Goal: Task Accomplishment & Management: Manage account settings

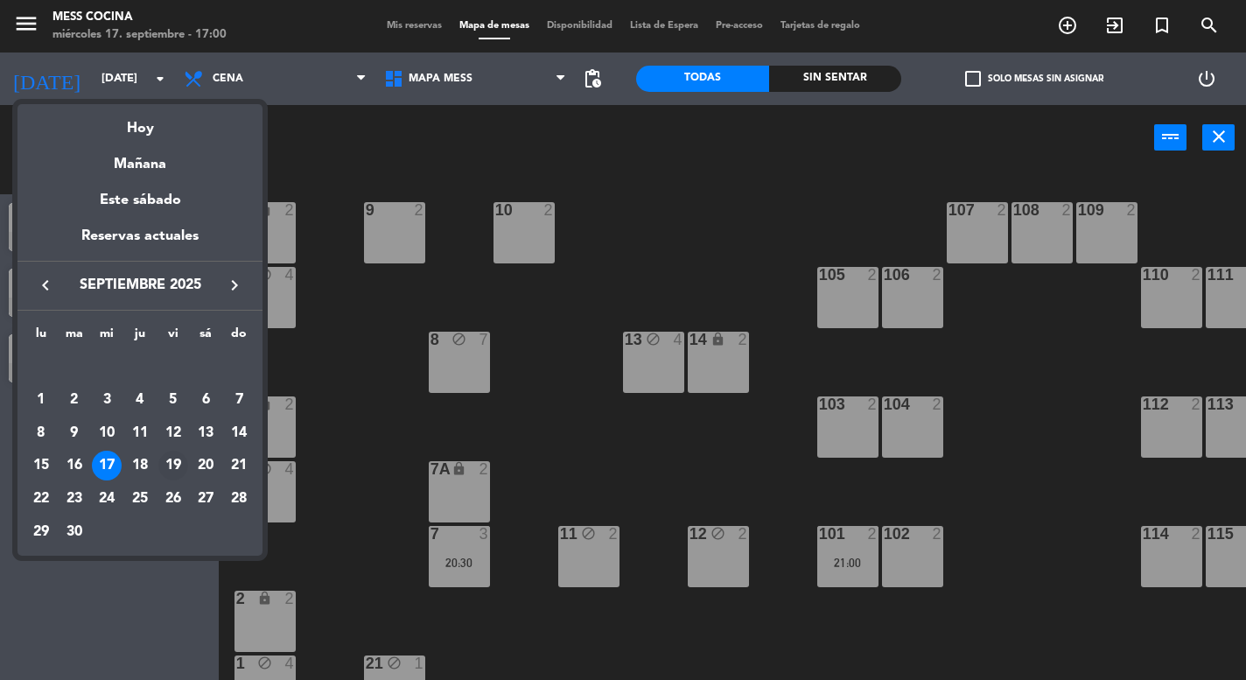
scroll to position [111, 0]
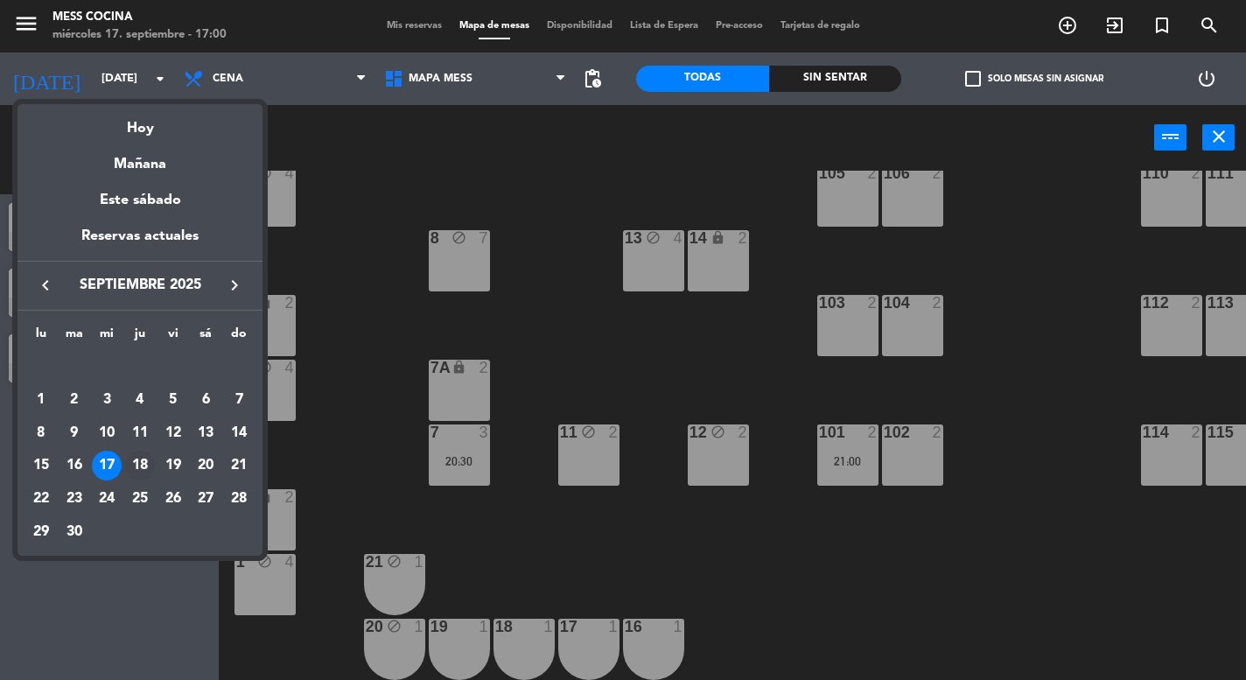
click at [136, 463] on div "18" at bounding box center [140, 466] width 30 height 30
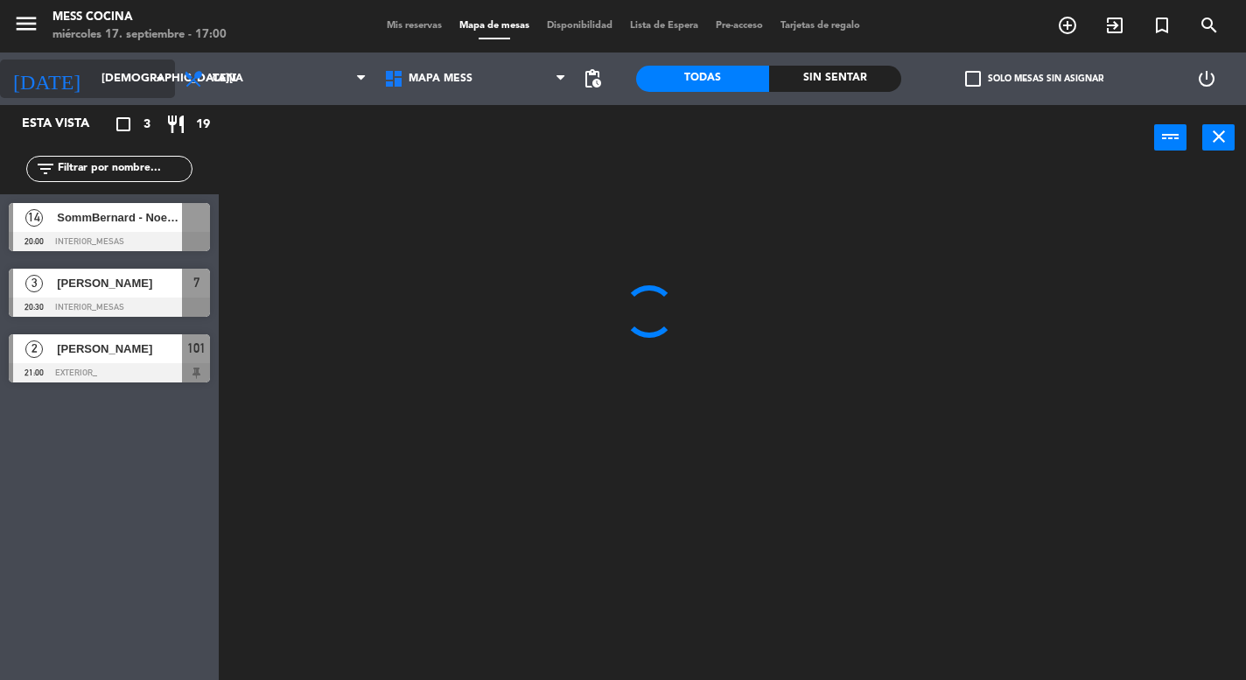
scroll to position [102, 0]
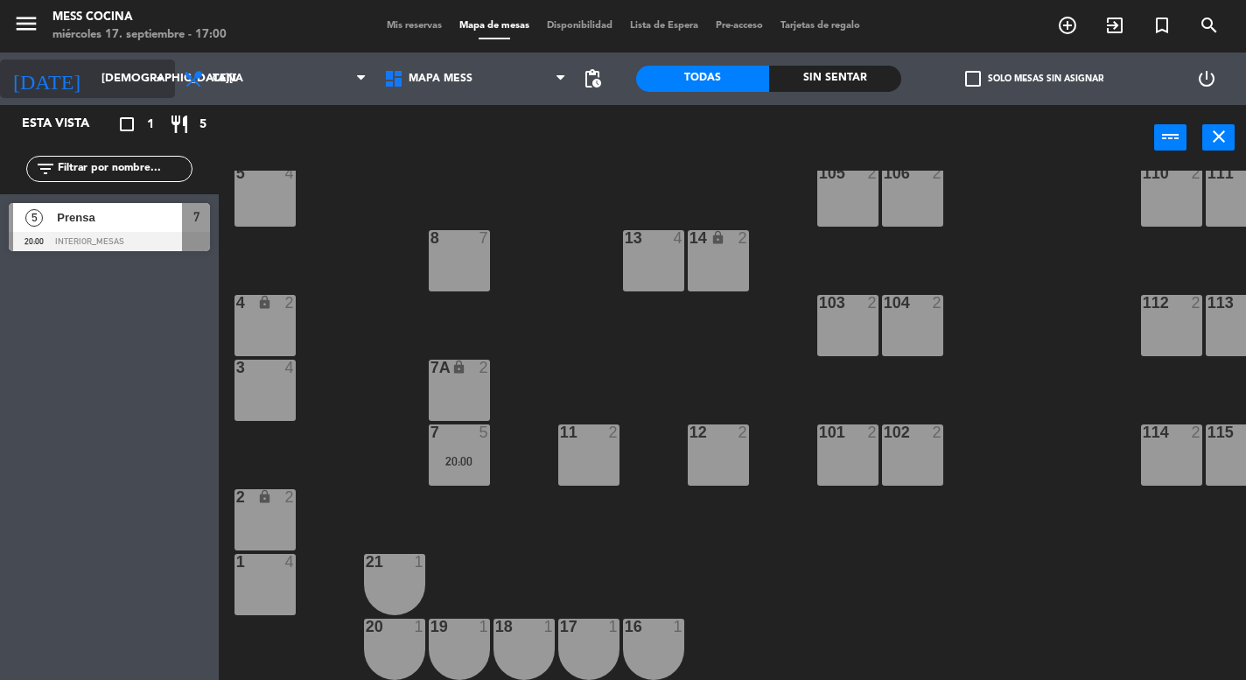
click at [129, 78] on input "[DEMOGRAPHIC_DATA][DATE]" at bounding box center [169, 79] width 152 height 32
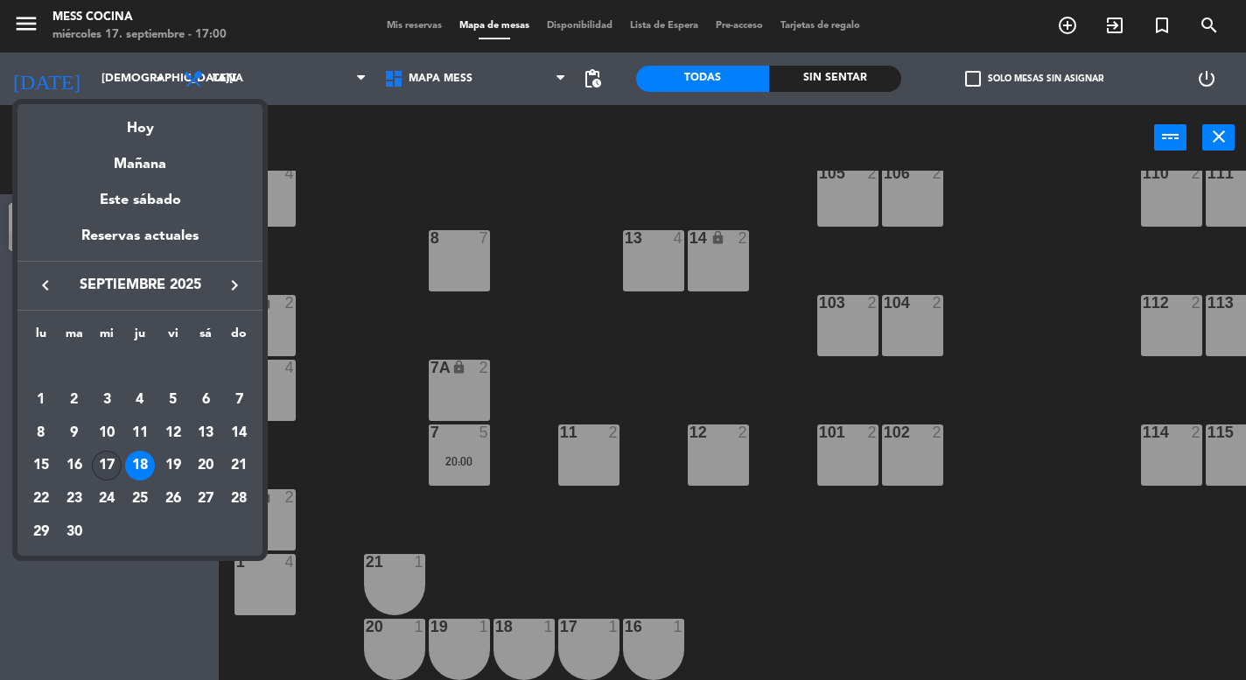
click at [99, 466] on div "17" at bounding box center [107, 466] width 30 height 30
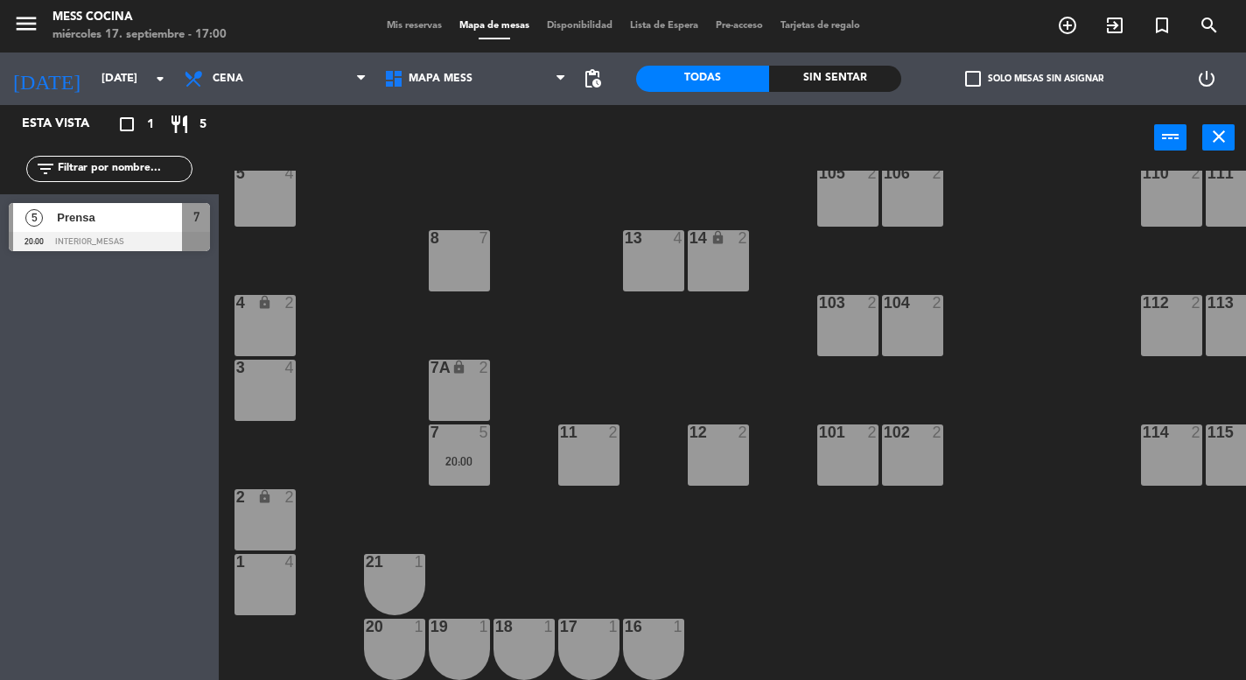
scroll to position [0, 0]
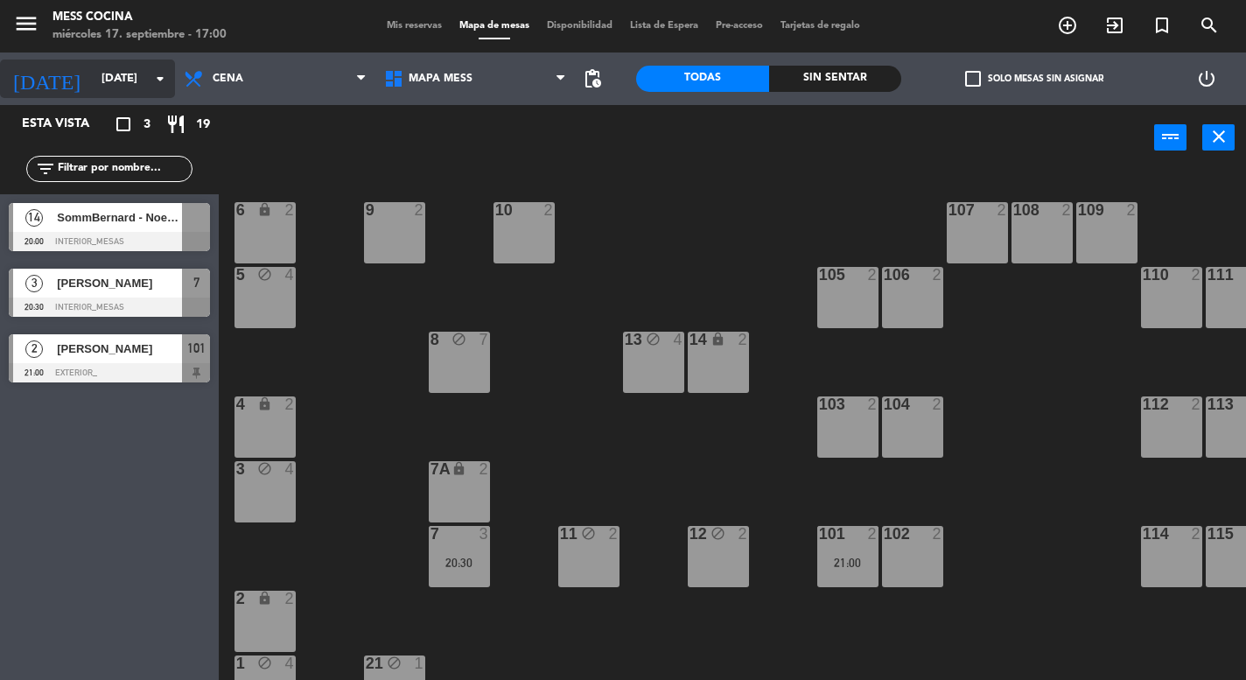
click at [102, 77] on input "[DATE]" at bounding box center [169, 79] width 152 height 32
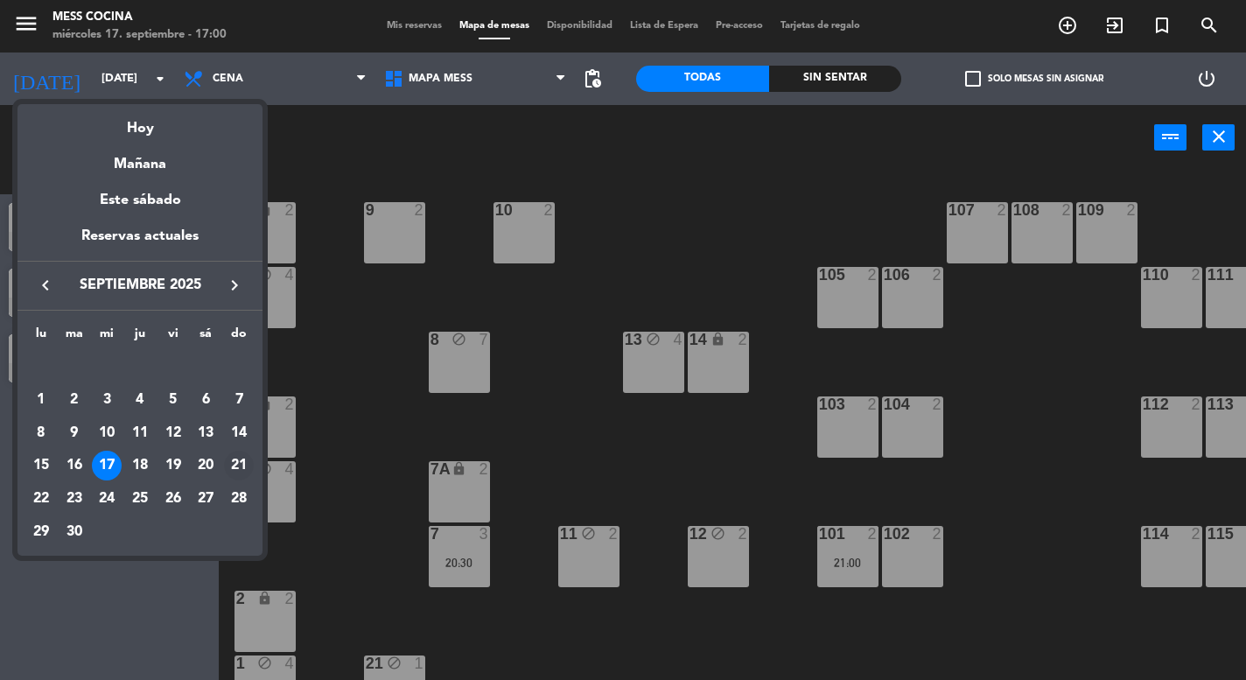
click at [242, 473] on div "21" at bounding box center [239, 466] width 30 height 30
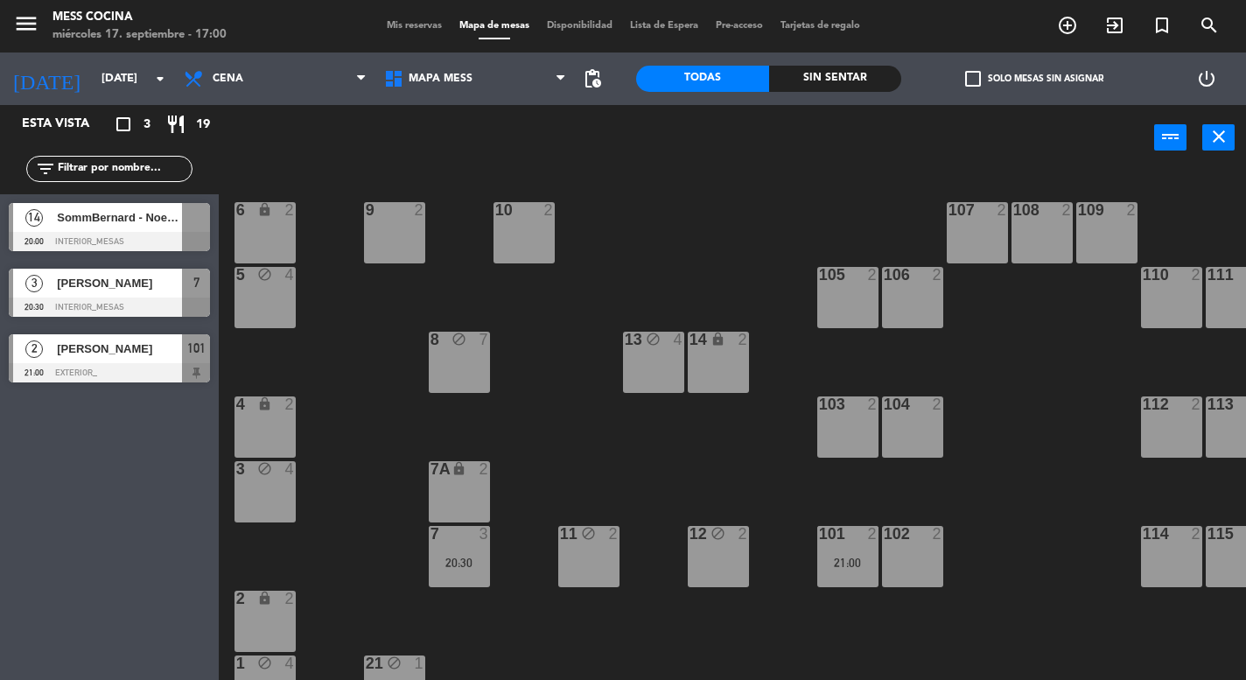
type input "[DATE]"
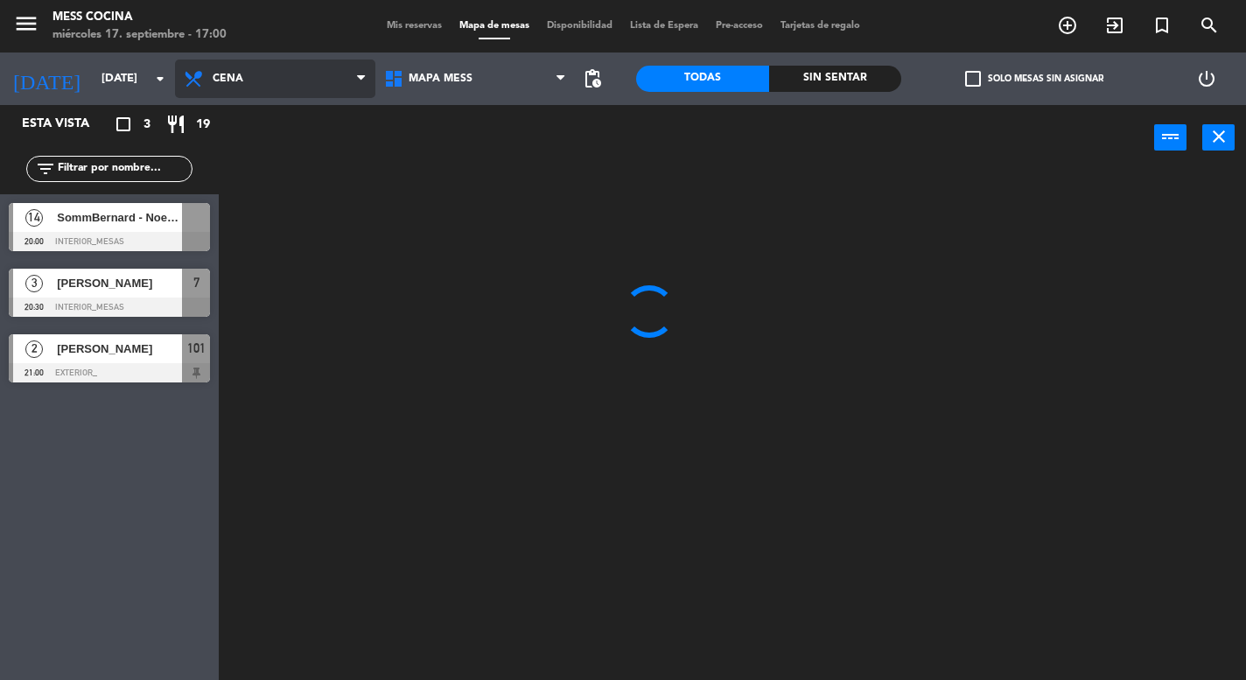
click at [267, 74] on span "Cena" at bounding box center [275, 79] width 200 height 39
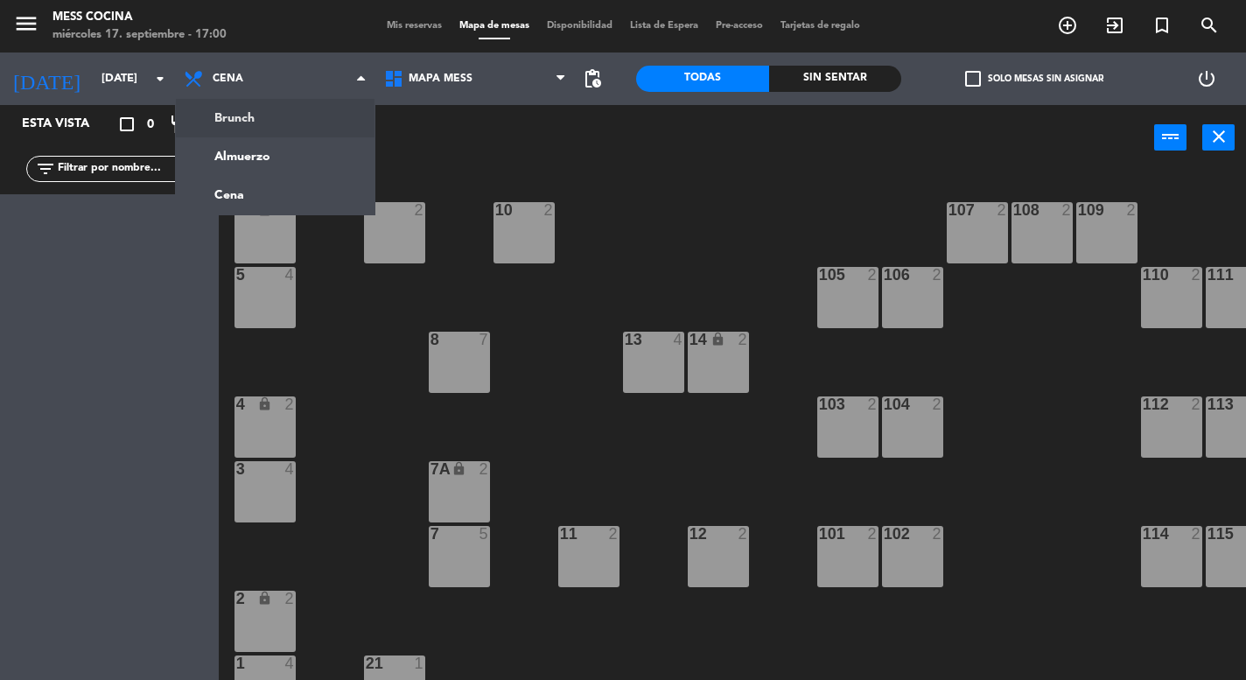
click at [266, 129] on ng-component "menu Mess Cocina [DATE] 17. septiembre - 17:00 Mis reservas Mapa de mesas Dispo…" at bounding box center [623, 340] width 1246 height 680
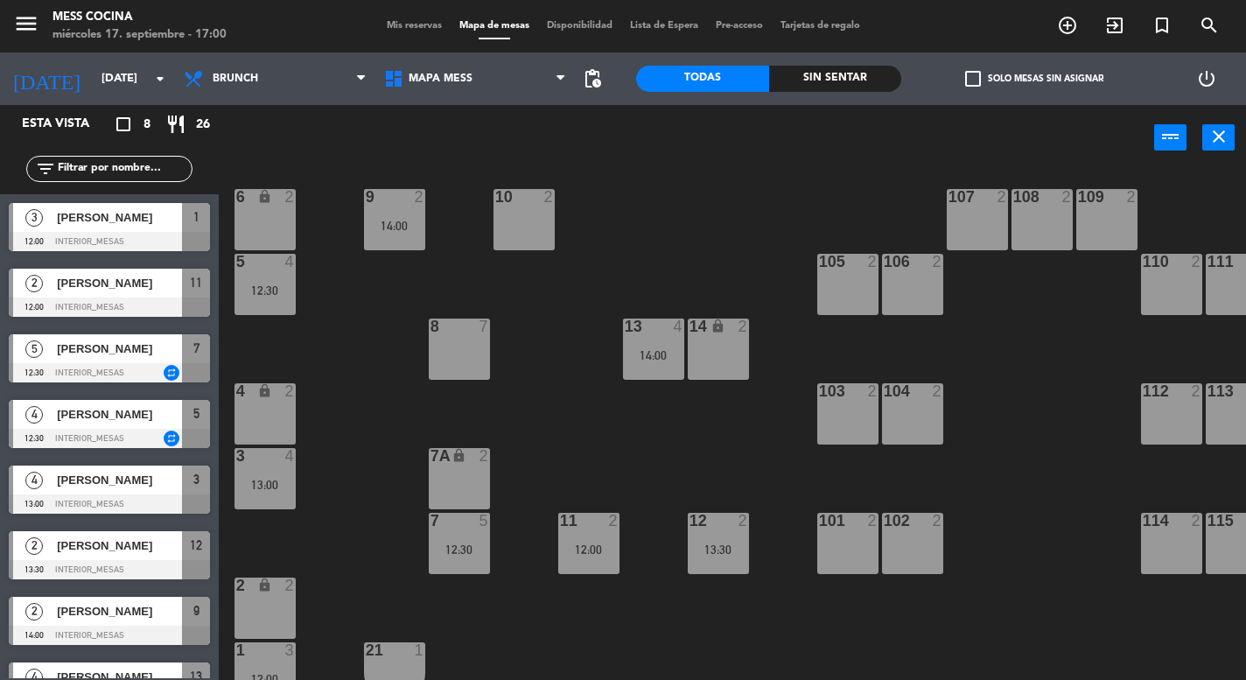
click at [508, 228] on div "10 2" at bounding box center [524, 219] width 61 height 61
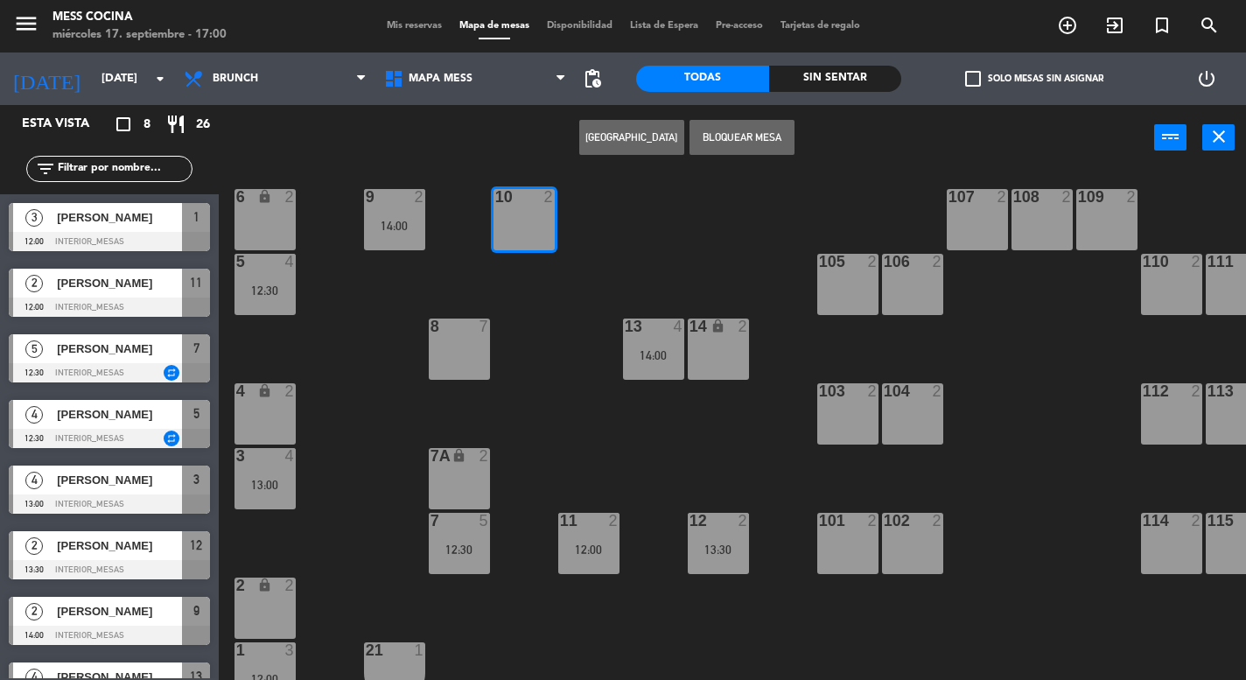
click at [508, 228] on div "10 2" at bounding box center [524, 219] width 61 height 61
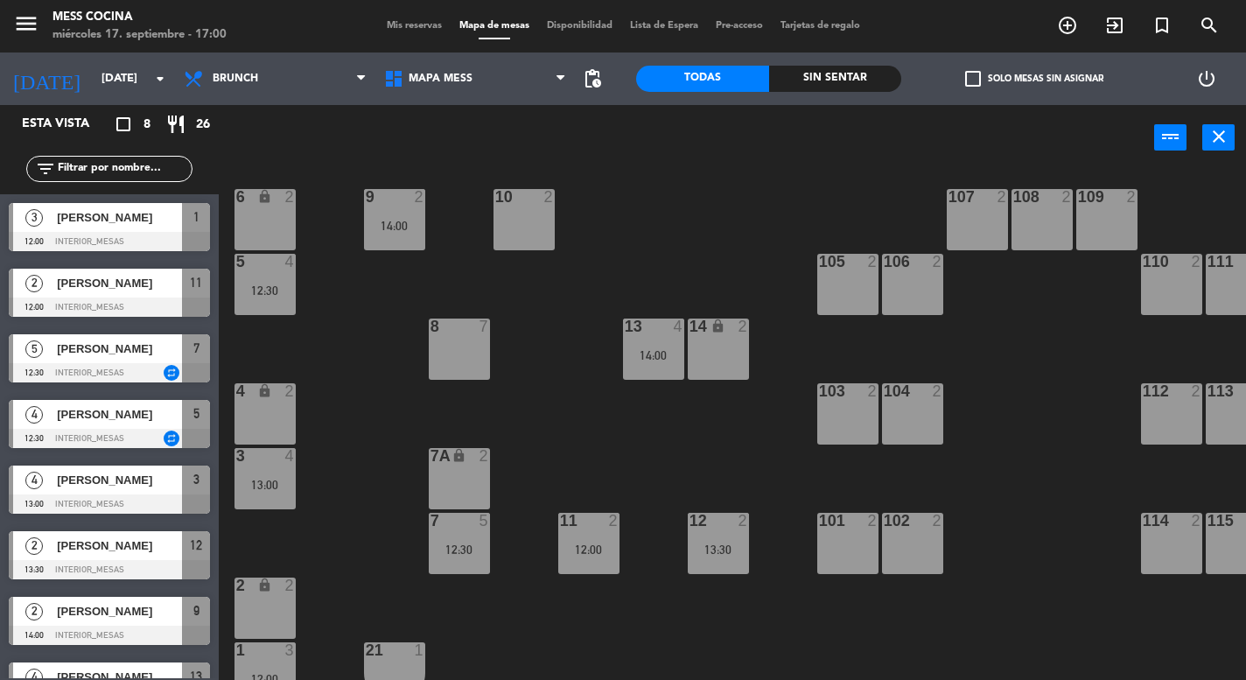
click at [474, 213] on div "6 lock 2 9 2 14:00 10 2 107 2 108 2 109 2 5 4 12:30 105 2 106 2 110 2 111 2 13 …" at bounding box center [738, 425] width 1015 height 509
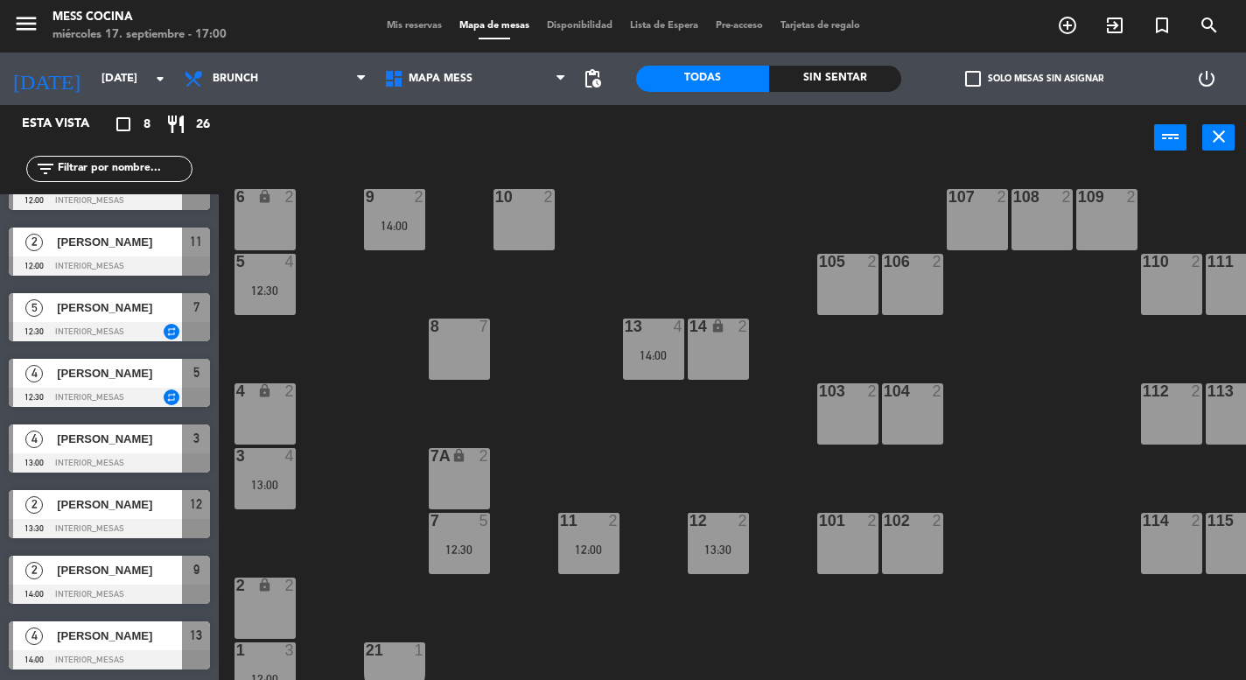
scroll to position [36, 0]
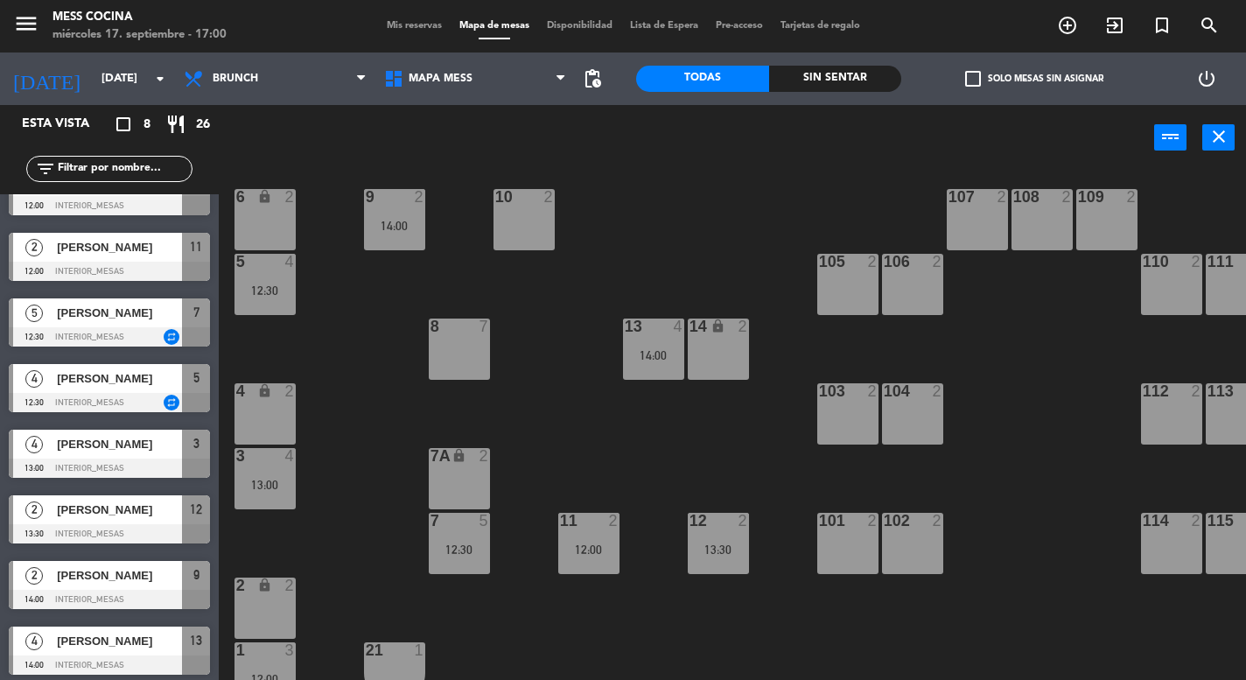
click at [347, 498] on div "6 lock 2 9 2 14:00 10 2 107 2 108 2 109 2 5 4 12:30 105 2 106 2 110 2 111 2 13 …" at bounding box center [738, 425] width 1015 height 509
click at [448, 572] on div "7 5 12:30" at bounding box center [459, 543] width 61 height 61
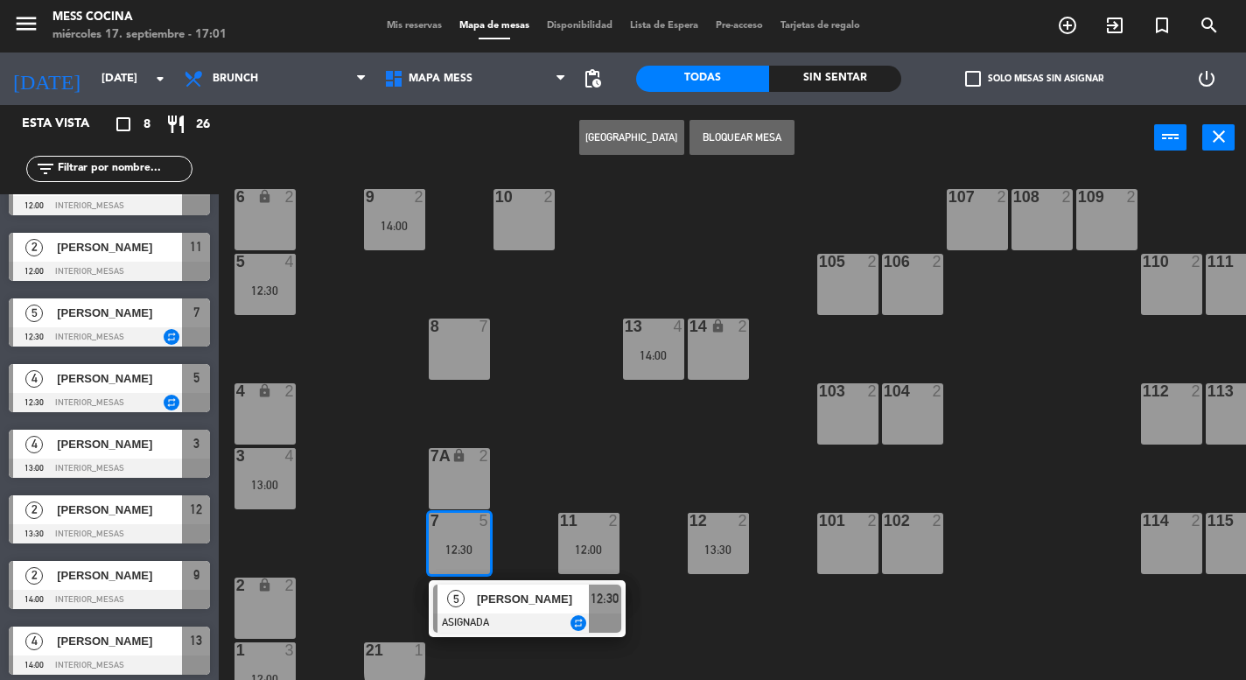
click at [448, 572] on div "7 5 12:30" at bounding box center [459, 543] width 61 height 61
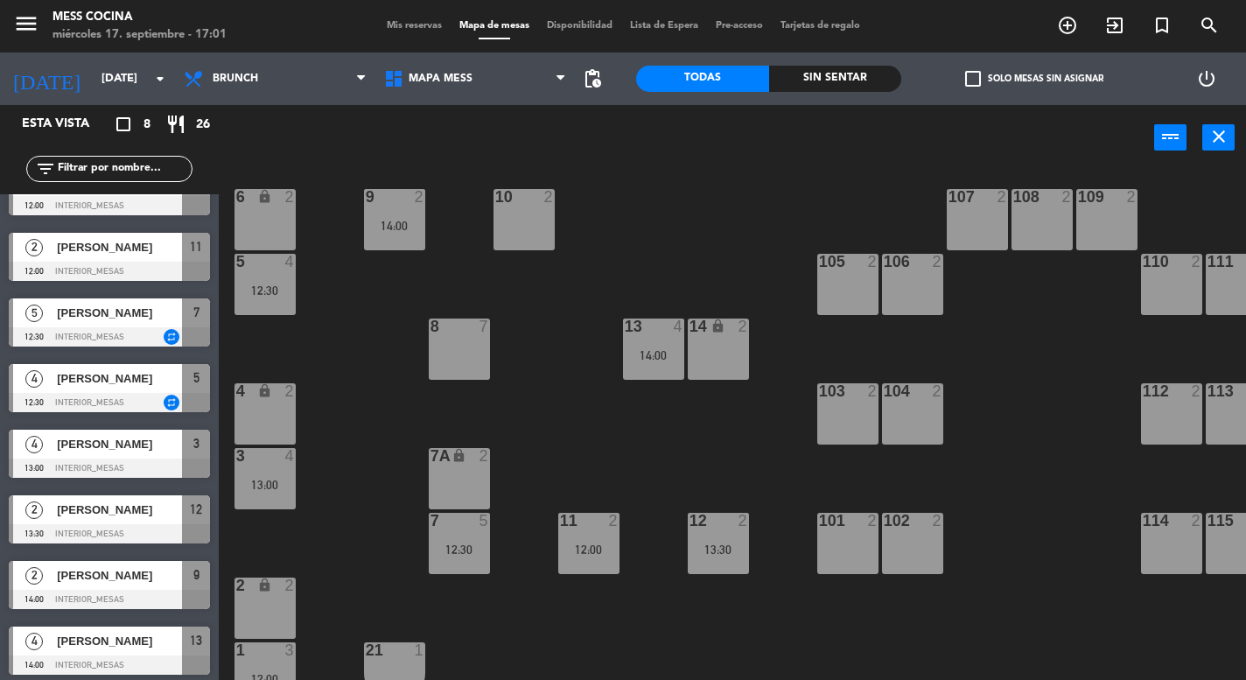
click at [621, 571] on div "6 lock 2 9 2 14:00 10 2 107 2 108 2 109 2 5 4 12:30 105 2 106 2 110 2 111 2 13 …" at bounding box center [738, 425] width 1015 height 509
click at [608, 565] on div "11 2 12:00" at bounding box center [588, 543] width 61 height 61
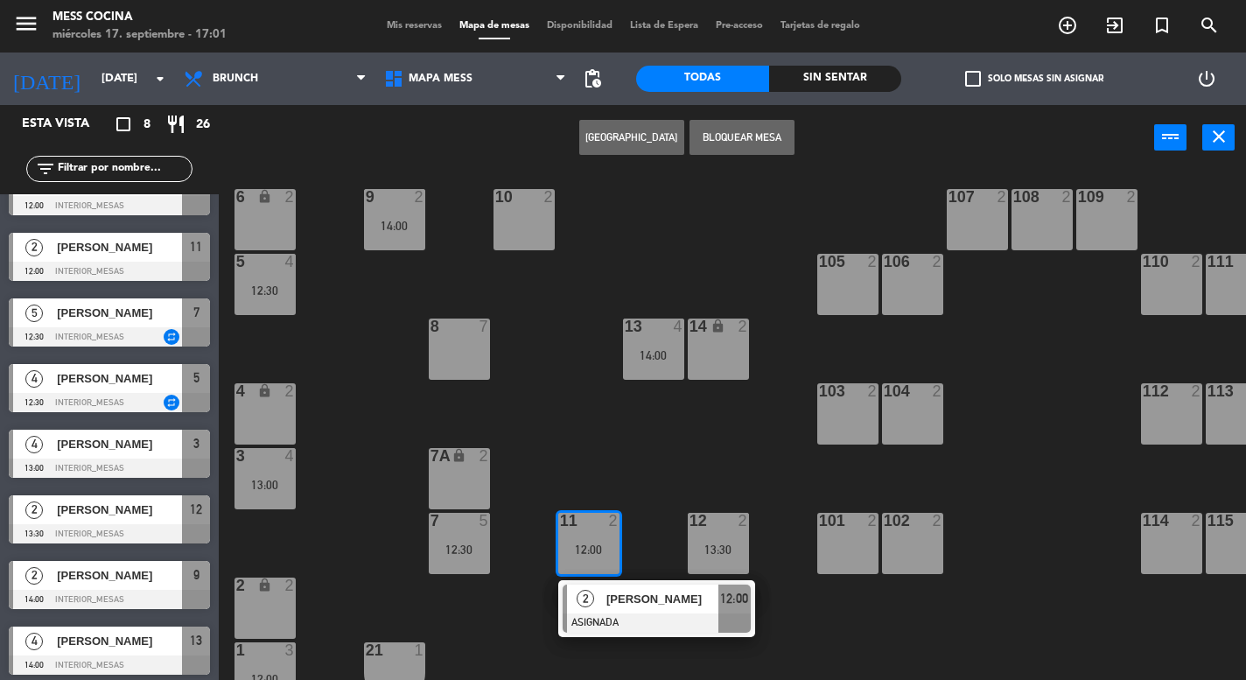
click at [608, 565] on div "11 2 12:00" at bounding box center [588, 543] width 61 height 61
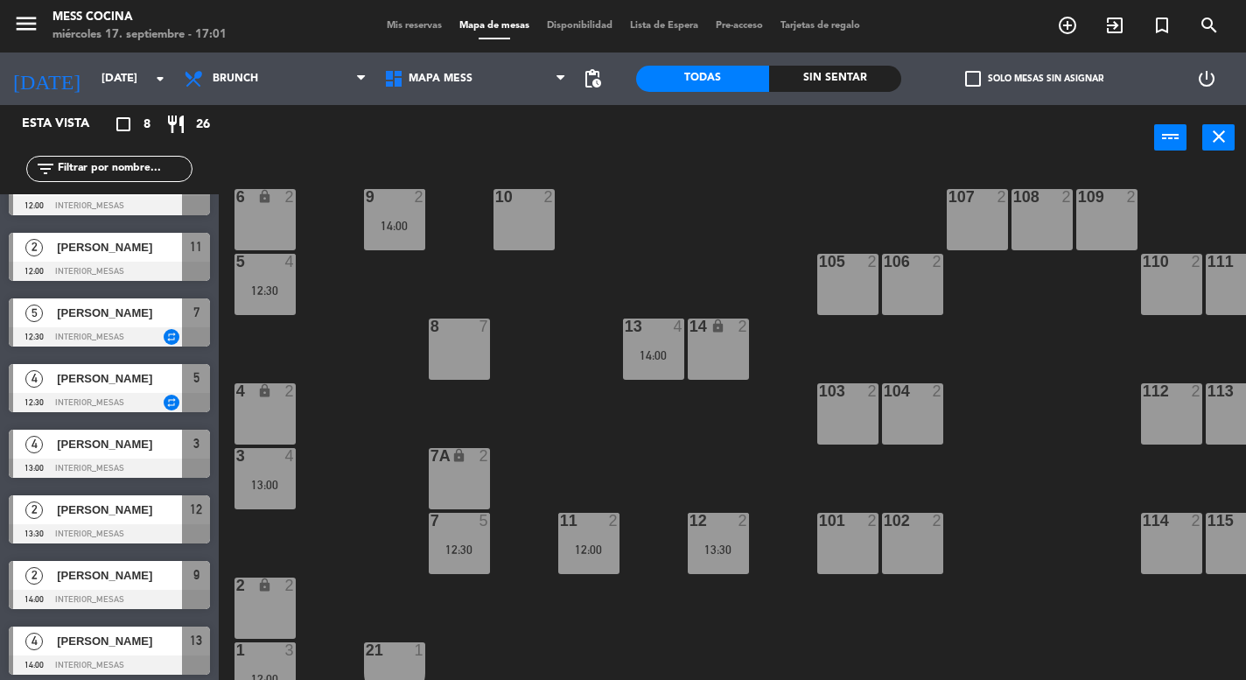
click at [796, 569] on div "6 lock 2 9 2 14:00 10 2 107 2 108 2 109 2 5 4 12:30 105 2 106 2 110 2 111 2 13 …" at bounding box center [738, 425] width 1015 height 509
click at [727, 540] on div "12 2 13:30" at bounding box center [718, 543] width 61 height 61
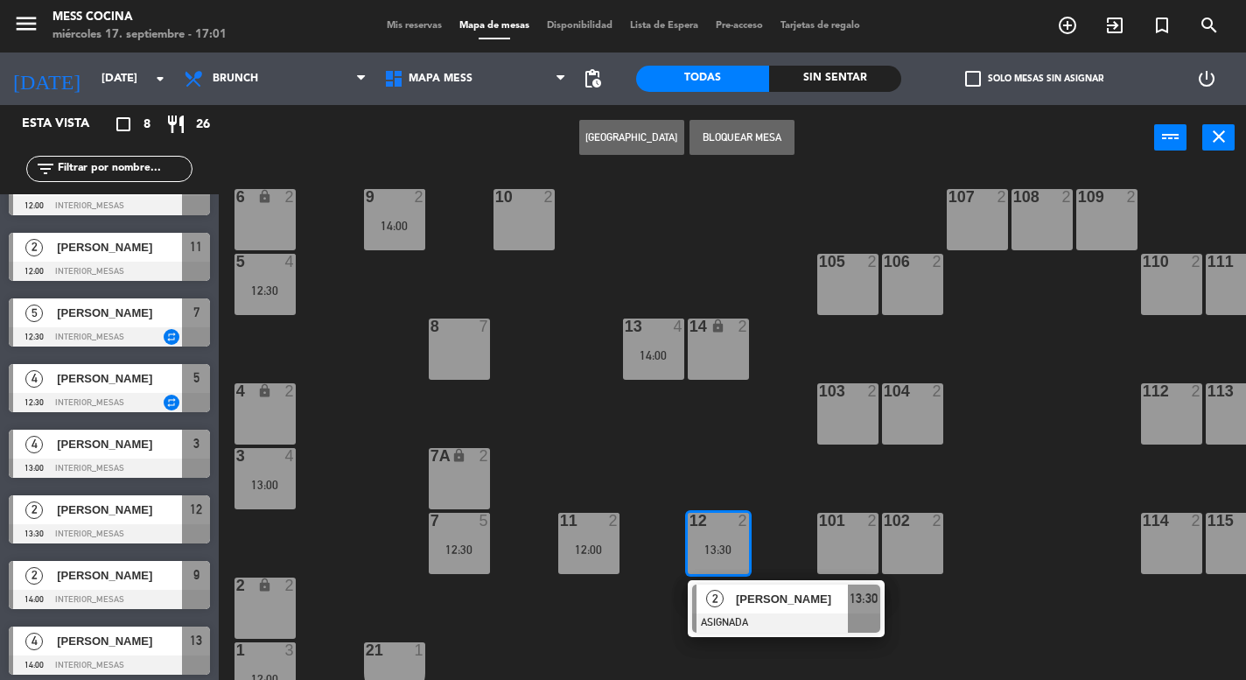
click at [727, 540] on div "12 2 13:30" at bounding box center [718, 543] width 61 height 61
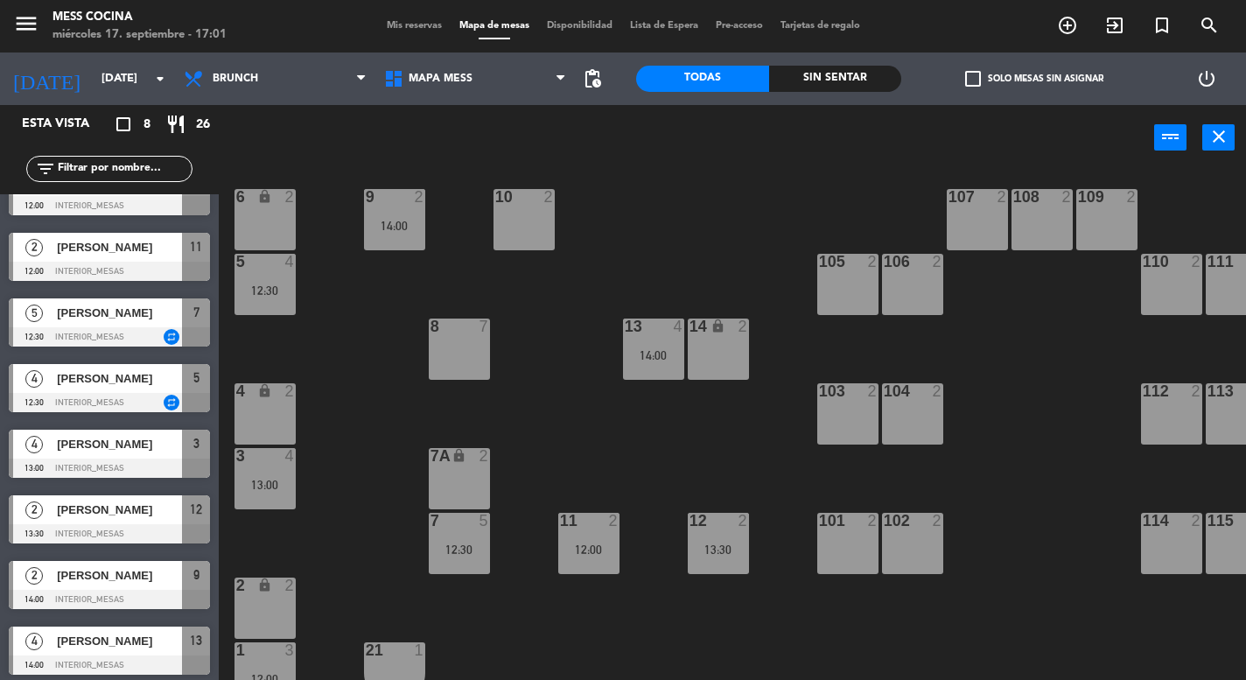
click at [661, 326] on div at bounding box center [653, 327] width 29 height 16
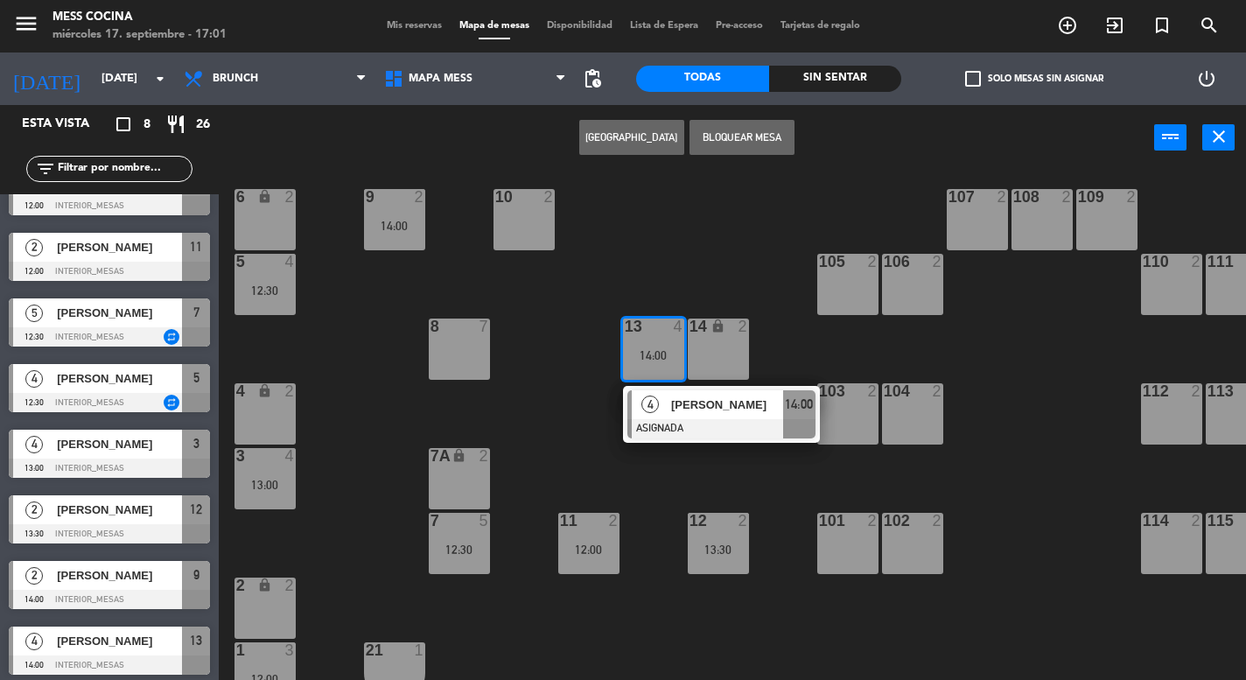
click at [661, 326] on div at bounding box center [653, 327] width 29 height 16
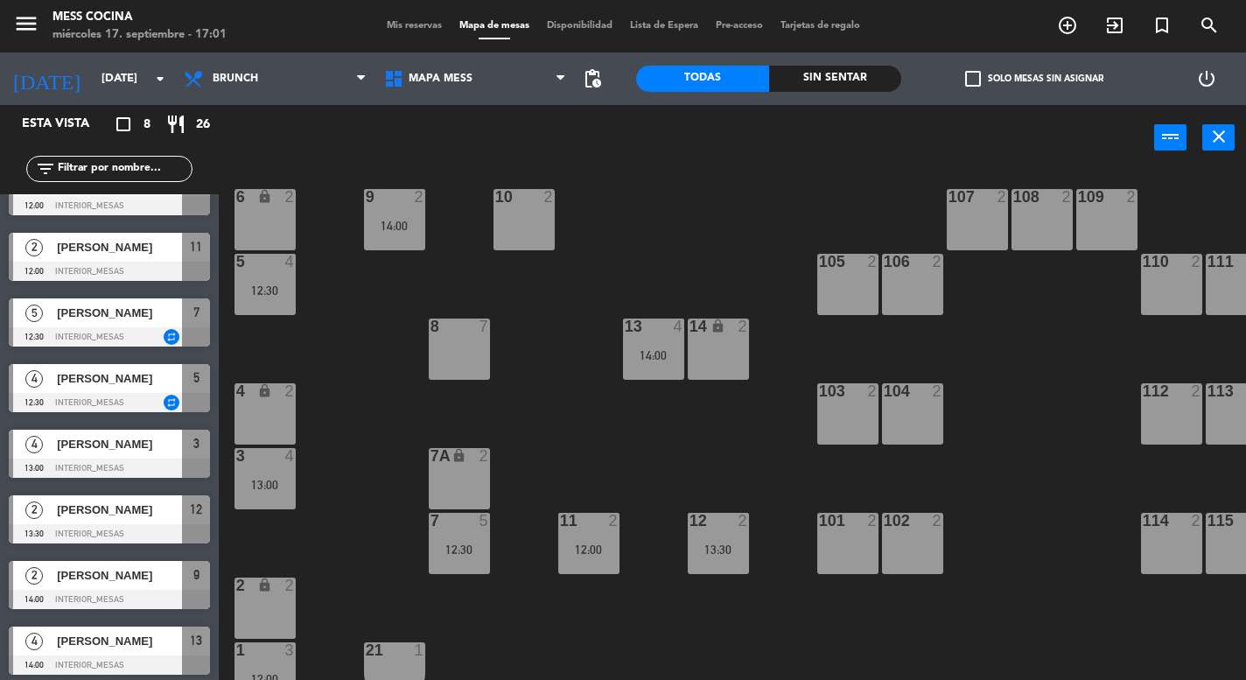
click at [426, 30] on span "Mis reservas" at bounding box center [414, 26] width 73 height 10
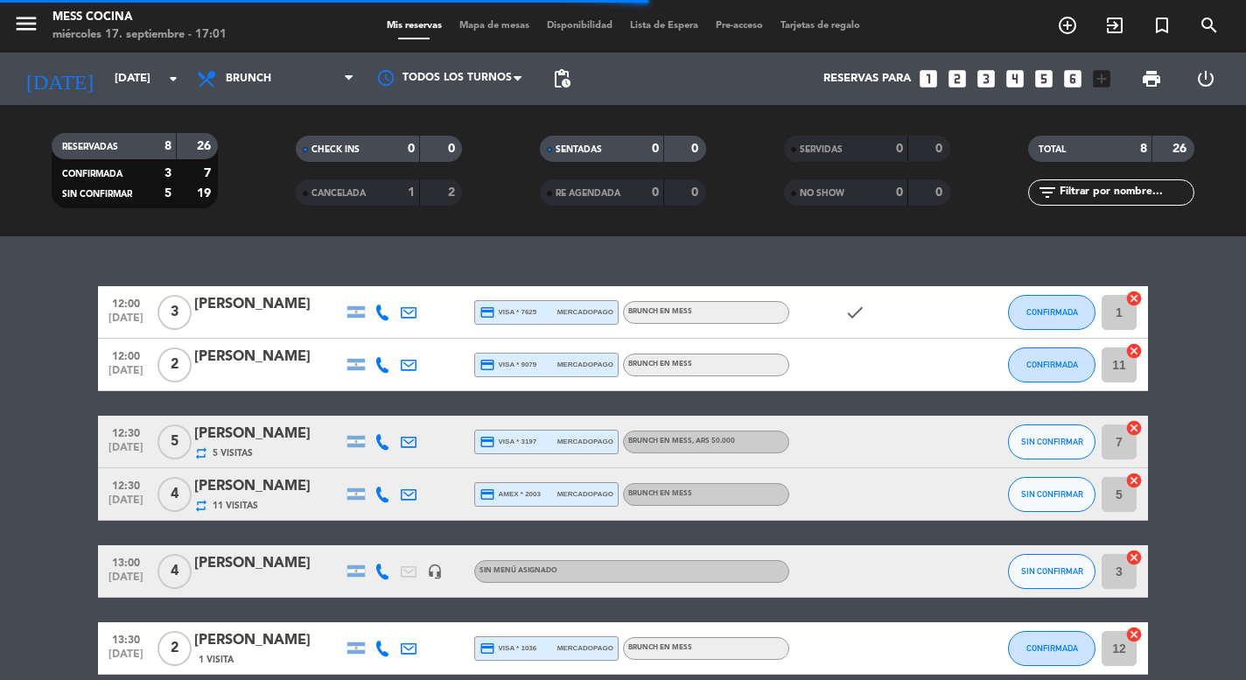
drag, startPoint x: 357, startPoint y: 235, endPoint x: 383, endPoint y: 531, distance: 297.9
click at [383, 531] on ng-component "menu Mess Cocina [DATE] 17. septiembre - 17:01 Mis reservas Mapa de mesas Dispo…" at bounding box center [623, 340] width 1246 height 680
click at [435, 263] on div "12:00 [DATE] 3 [PERSON_NAME] credit_card visa * 7625 mercadopago BRUNCH EN MESS…" at bounding box center [623, 458] width 1246 height 444
click at [416, 202] on div "CANCELADA 1 2" at bounding box center [379, 192] width 166 height 26
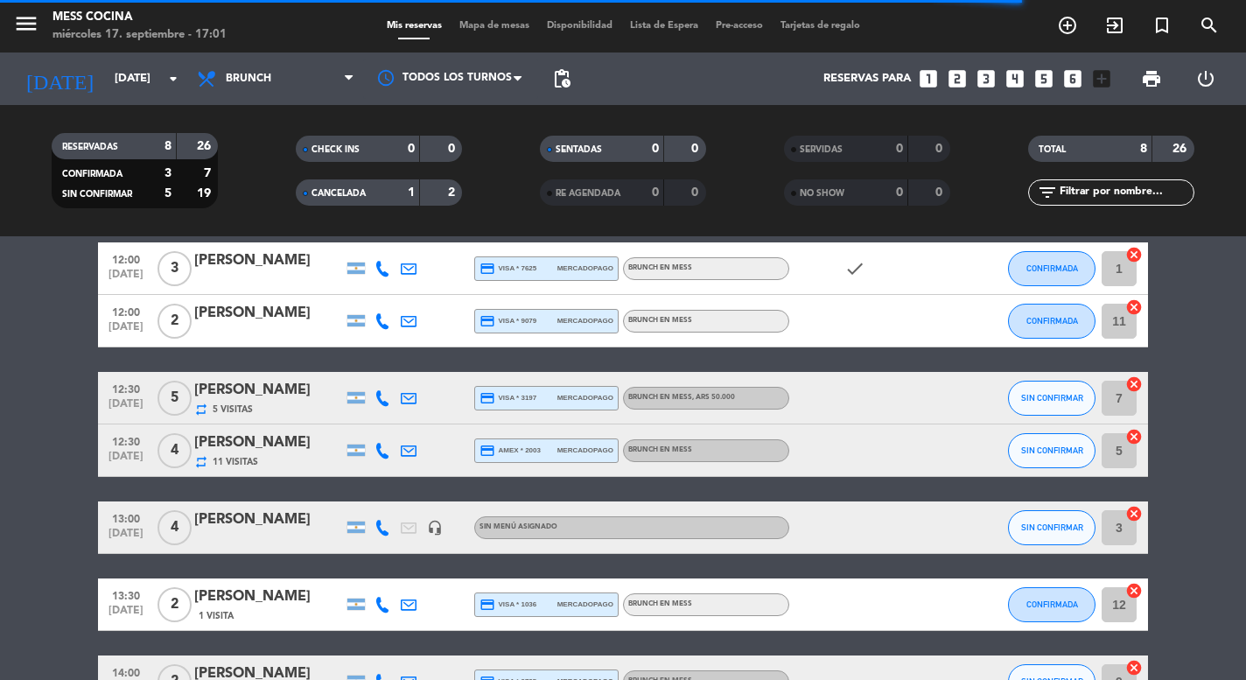
scroll to position [25, 0]
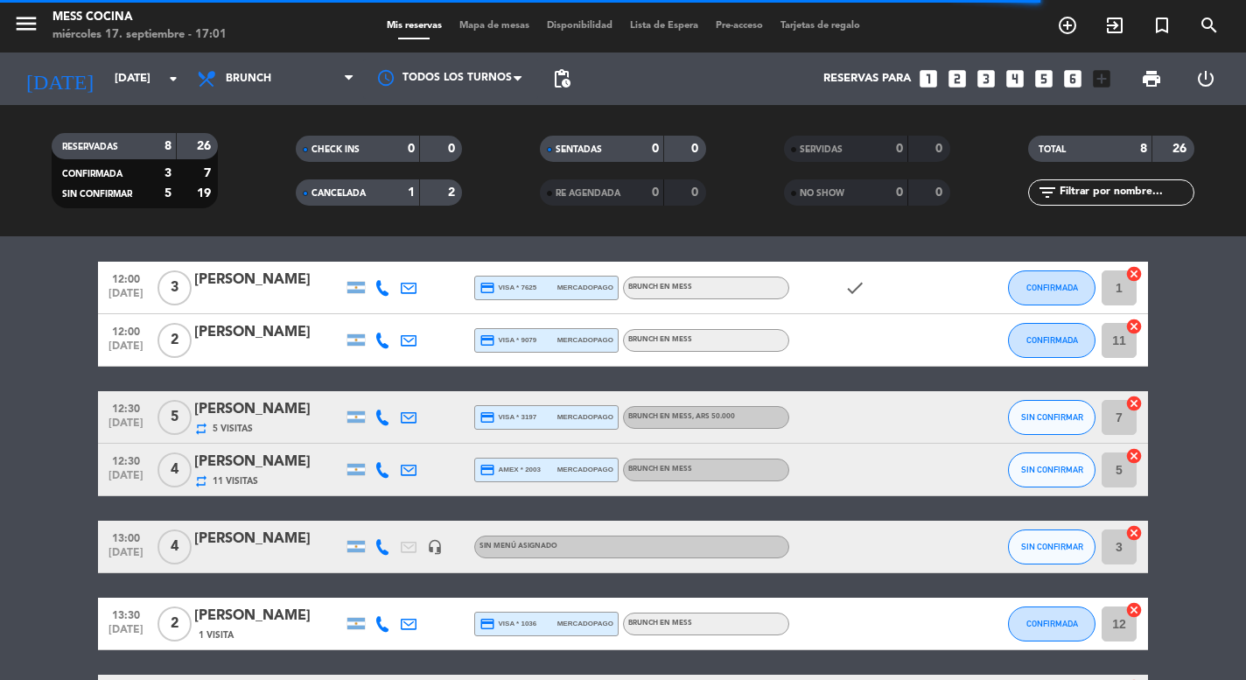
click at [390, 207] on div "CHECK INS 0 0 CANCELADA 1 2" at bounding box center [379, 171] width 244 height 96
click at [391, 204] on div "CANCELADA 1 2" at bounding box center [379, 192] width 166 height 26
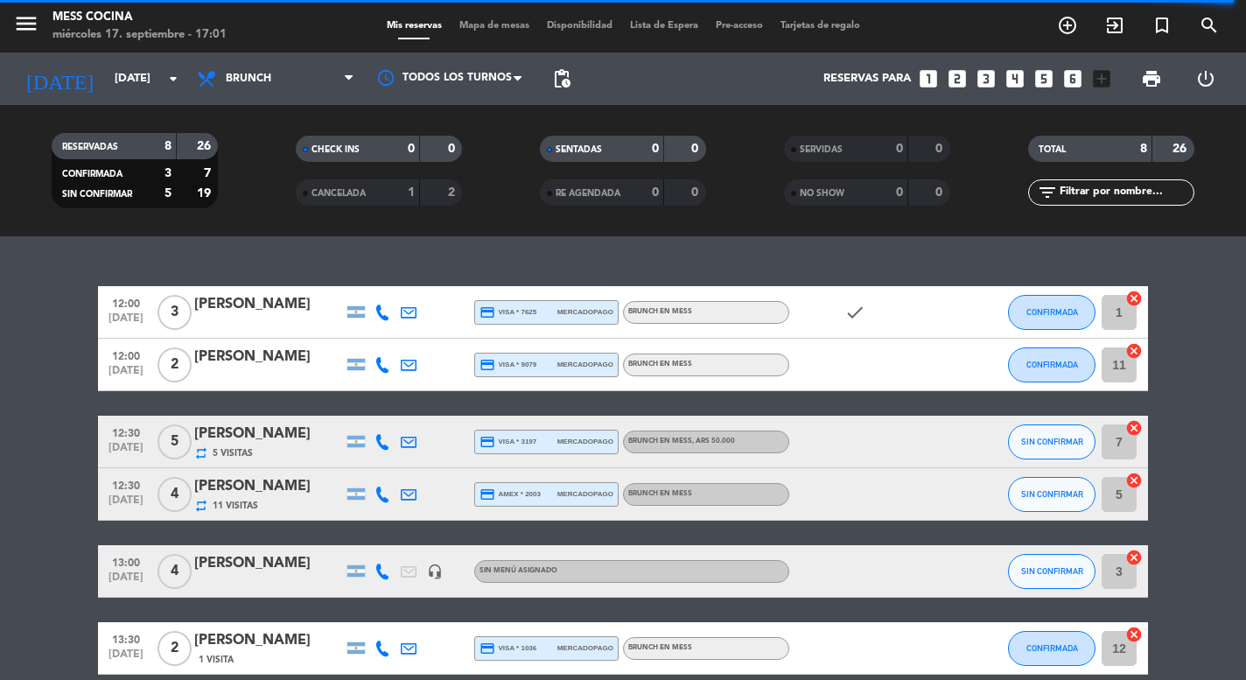
scroll to position [0, 0]
drag, startPoint x: 328, startPoint y: 230, endPoint x: 575, endPoint y: 223, distance: 246.9
click at [575, 224] on div "RESERVADAS 8 26 CONFIRMADA 3 7 SIN CONFIRMAR 5 19 CHECK INS 0 0 CANCELADA 1 2 S…" at bounding box center [623, 170] width 1246 height 131
click at [571, 228] on div "RESERVADAS 8 26 CONFIRMADA 3 7 SIN CONFIRMAR 5 19 CHECK INS 0 0 CANCELADA 1 2 S…" at bounding box center [623, 170] width 1246 height 131
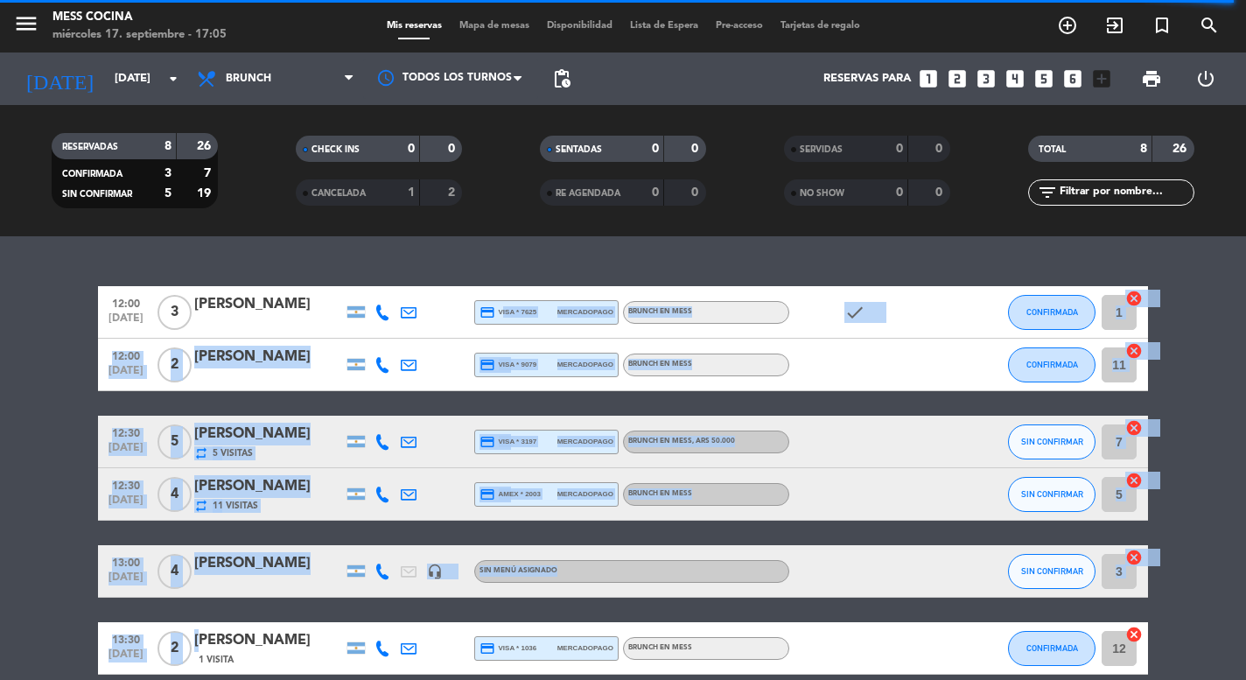
drag, startPoint x: 284, startPoint y: 600, endPoint x: 531, endPoint y: 244, distance: 433.2
click at [531, 244] on div "12:00 [DATE] 3 [PERSON_NAME] credit_card visa * 7625 mercadopago BRUNCH EN MESS…" at bounding box center [623, 458] width 1246 height 444
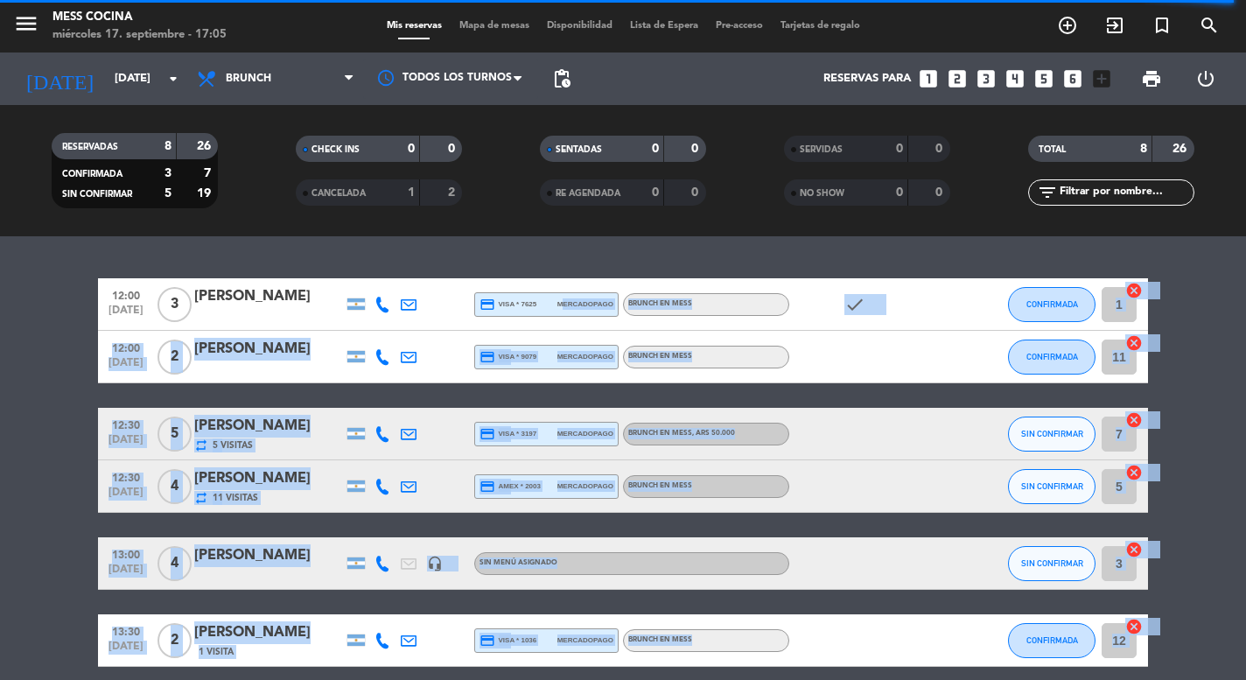
scroll to position [10, 0]
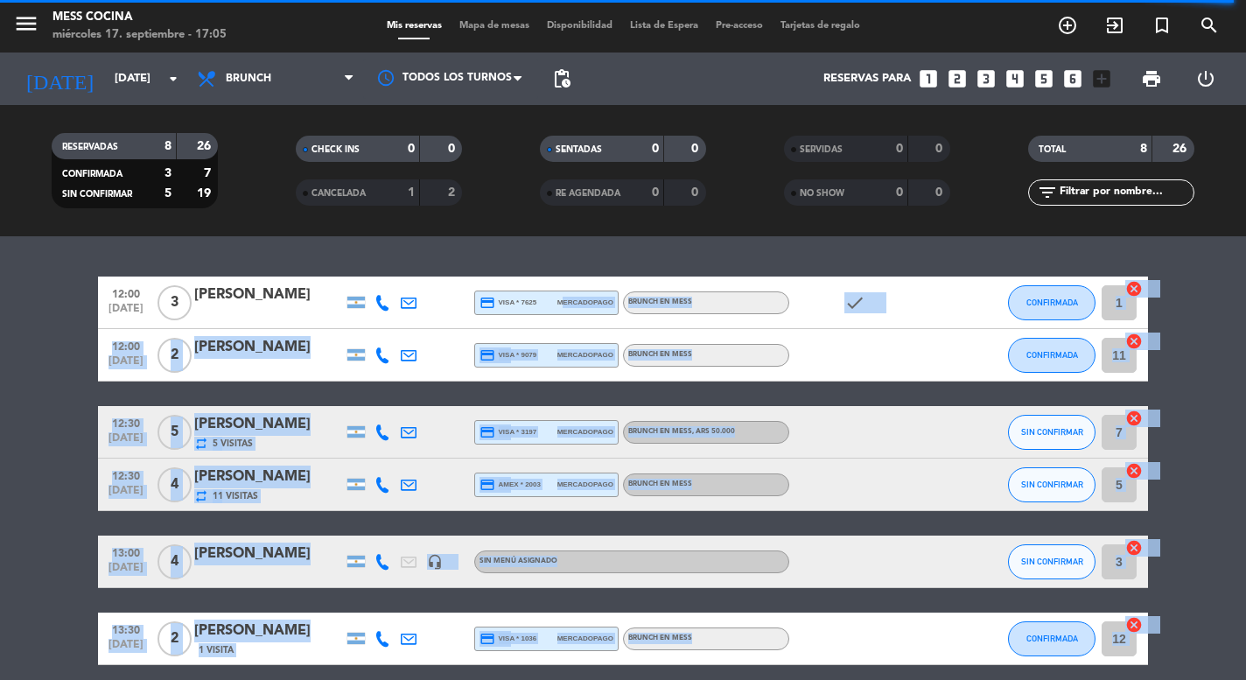
drag, startPoint x: 559, startPoint y: 249, endPoint x: 427, endPoint y: 680, distance: 451.3
click at [427, 679] on html "close × Mess Cocina × chrome_reader_mode Listado de Reservas account_box Client…" at bounding box center [623, 340] width 1246 height 680
click at [1224, 495] on bookings-row "12:00 [DATE] 3 [PERSON_NAME] credit_card visa * 7625 mercadopago BRUNCH EN MESS…" at bounding box center [623, 536] width 1246 height 518
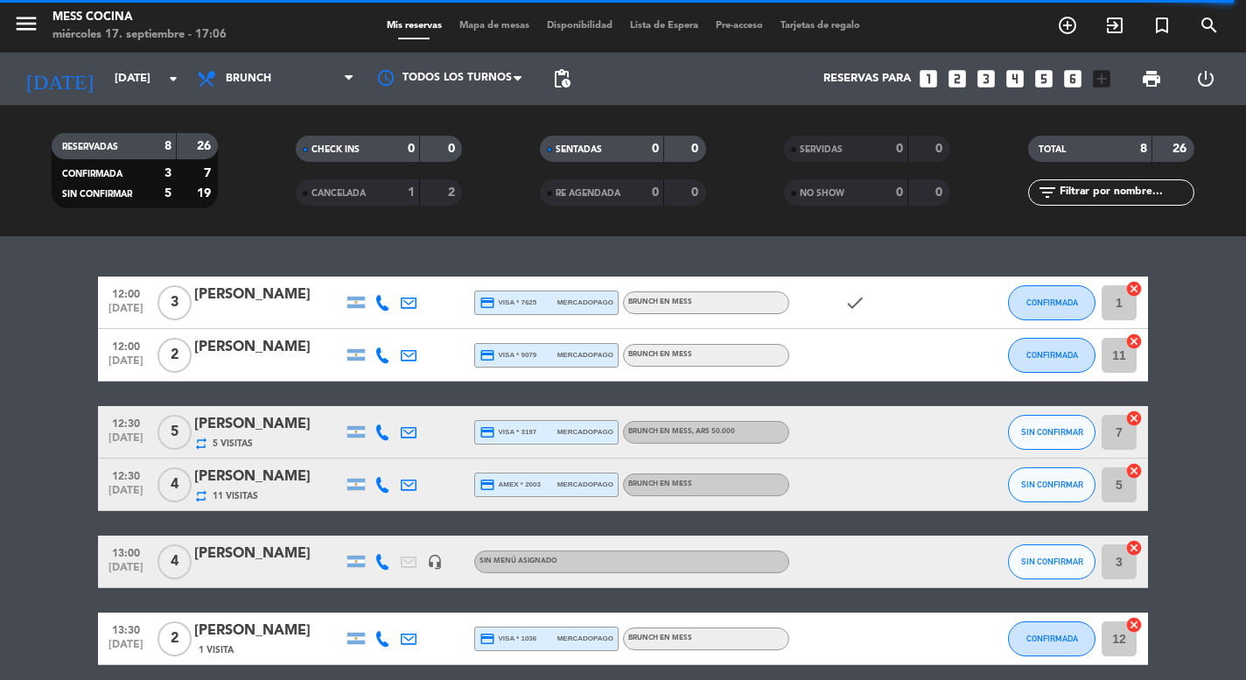
drag, startPoint x: 1224, startPoint y: 495, endPoint x: 1175, endPoint y: 614, distance: 128.4
click at [1175, 614] on bookings-row "12:00 [DATE] 3 [PERSON_NAME] credit_card visa * 7625 mercadopago BRUNCH EN MESS…" at bounding box center [623, 536] width 1246 height 518
click at [1175, 613] on bookings-row "12:00 [DATE] 3 [PERSON_NAME] credit_card visa * 7625 mercadopago BRUNCH EN MESS…" at bounding box center [623, 536] width 1246 height 518
drag, startPoint x: 1175, startPoint y: 613, endPoint x: 1212, endPoint y: 383, distance: 232.2
click at [1213, 383] on bookings-row "12:00 [DATE] 3 [PERSON_NAME] credit_card visa * 7625 mercadopago BRUNCH EN MESS…" at bounding box center [623, 536] width 1246 height 518
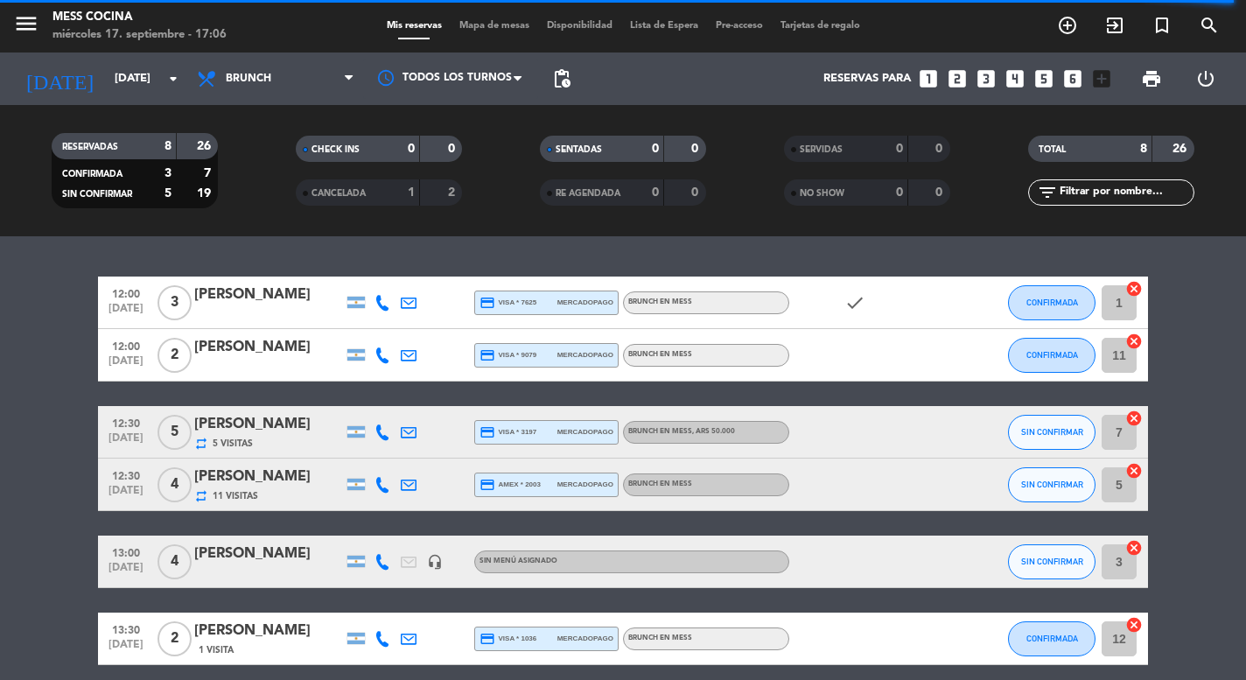
click at [1212, 383] on bookings-row "12:00 [DATE] 3 [PERSON_NAME] credit_card visa * 7625 mercadopago BRUNCH EN MESS…" at bounding box center [623, 536] width 1246 height 518
drag, startPoint x: 1077, startPoint y: 240, endPoint x: 1218, endPoint y: 495, distance: 291.9
click at [1218, 495] on div "12:00 [DATE] 3 [PERSON_NAME] credit_card visa * 7625 mercadopago BRUNCH EN MESS…" at bounding box center [623, 458] width 1246 height 444
click at [1218, 495] on bookings-row "12:00 [DATE] 3 [PERSON_NAME] credit_card visa * 7625 mercadopago BRUNCH EN MESS…" at bounding box center [623, 536] width 1246 height 518
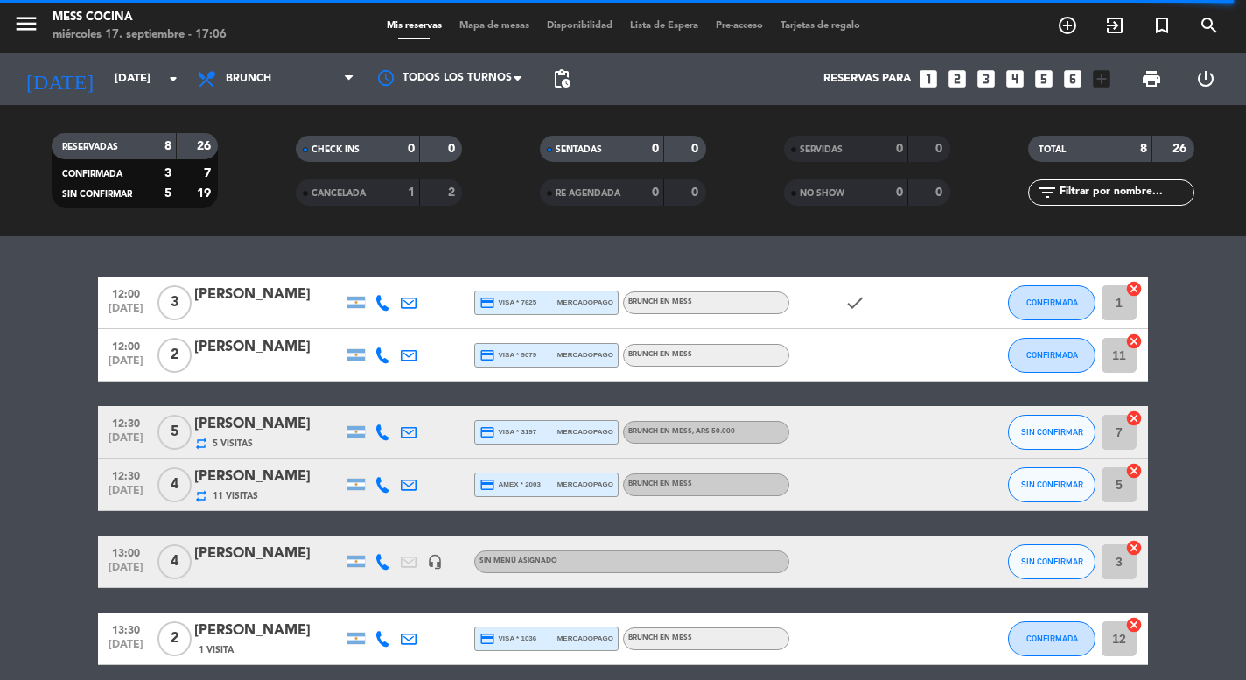
drag, startPoint x: 65, startPoint y: 231, endPoint x: 32, endPoint y: 319, distance: 94.1
click at [36, 321] on ng-component "menu Mess Cocina [DATE] 17. septiembre - 17:06 Mis reservas Mapa de mesas Dispo…" at bounding box center [623, 340] width 1246 height 680
click at [32, 319] on bookings-row "12:00 [DATE] 3 [PERSON_NAME] credit_card visa * 7625 mercadopago BRUNCH EN MESS…" at bounding box center [623, 536] width 1246 height 518
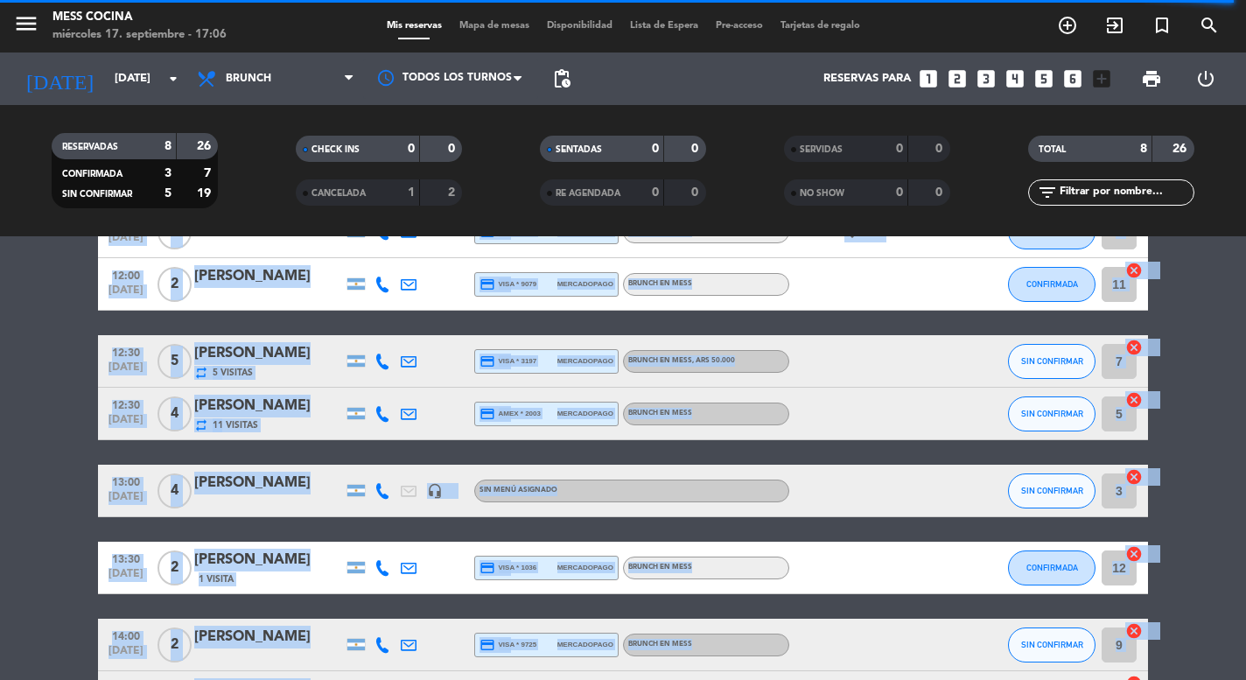
scroll to position [199, 0]
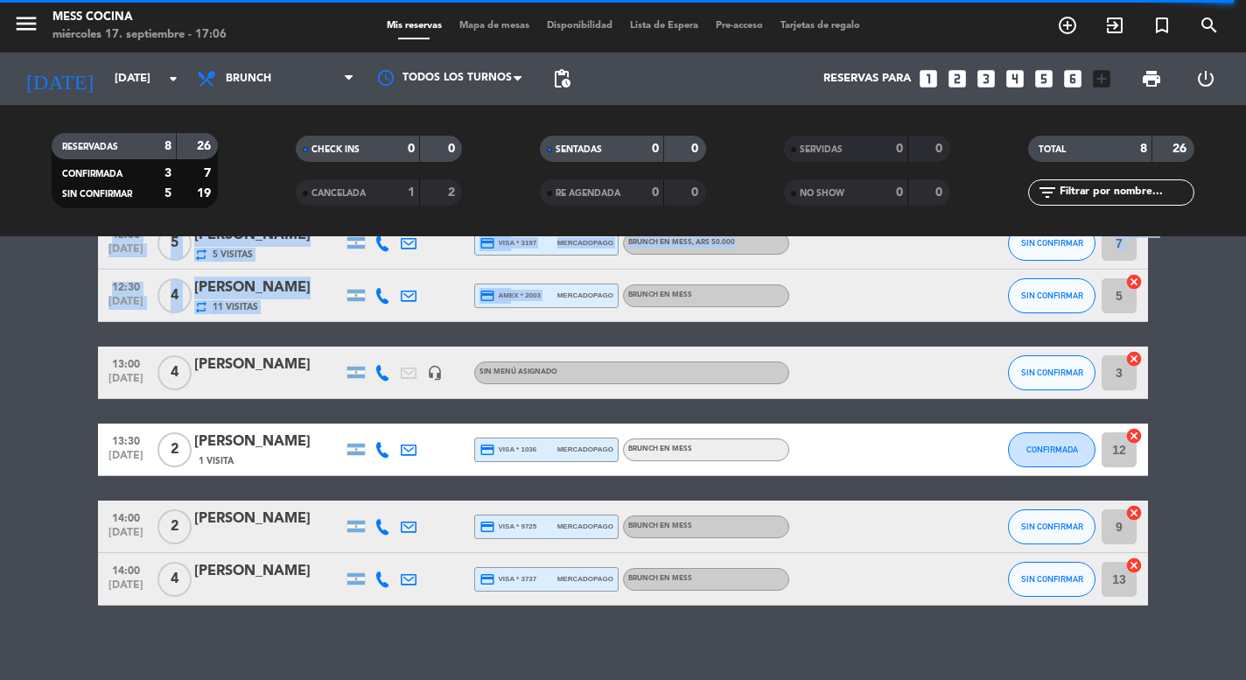
drag, startPoint x: 32, startPoint y: 319, endPoint x: 548, endPoint y: 298, distance: 516.0
click at [548, 300] on bookings-row "12:00 [DATE] 3 [PERSON_NAME] credit_card visa * 7625 mercadopago BRUNCH EN MESS…" at bounding box center [623, 347] width 1246 height 518
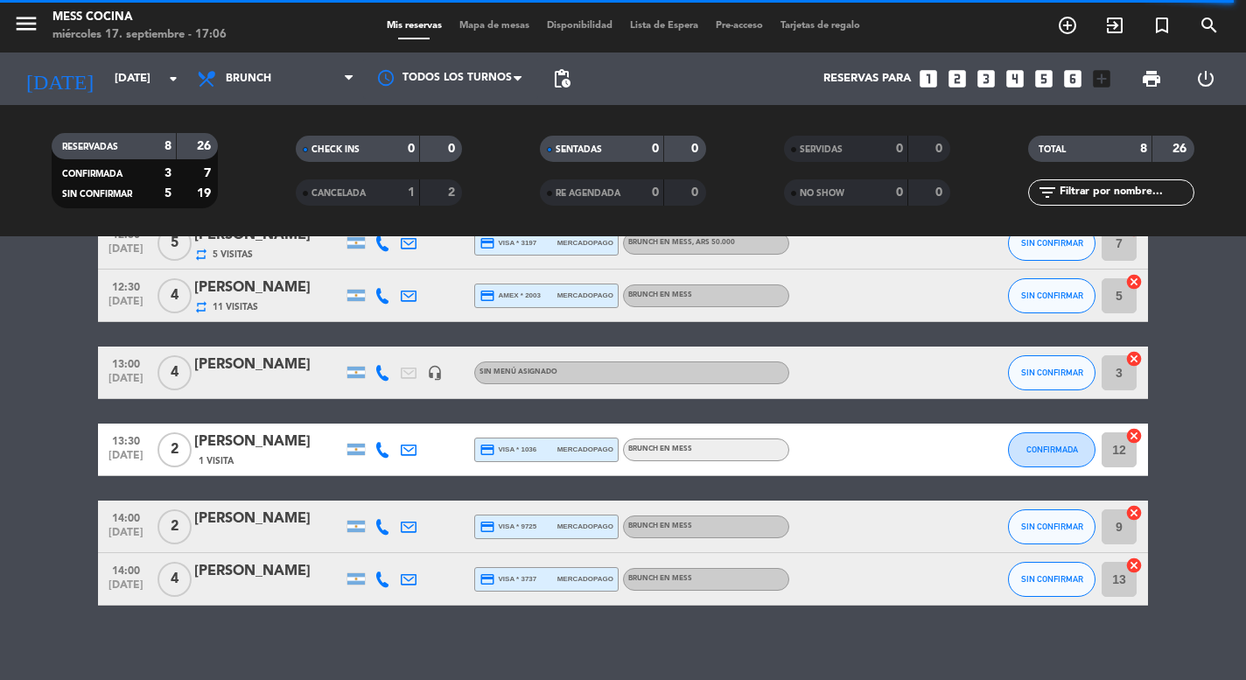
click at [25, 370] on bookings-row "12:00 [DATE] 3 [PERSON_NAME] credit_card visa * 7625 mercadopago BRUNCH EN MESS…" at bounding box center [623, 347] width 1246 height 518
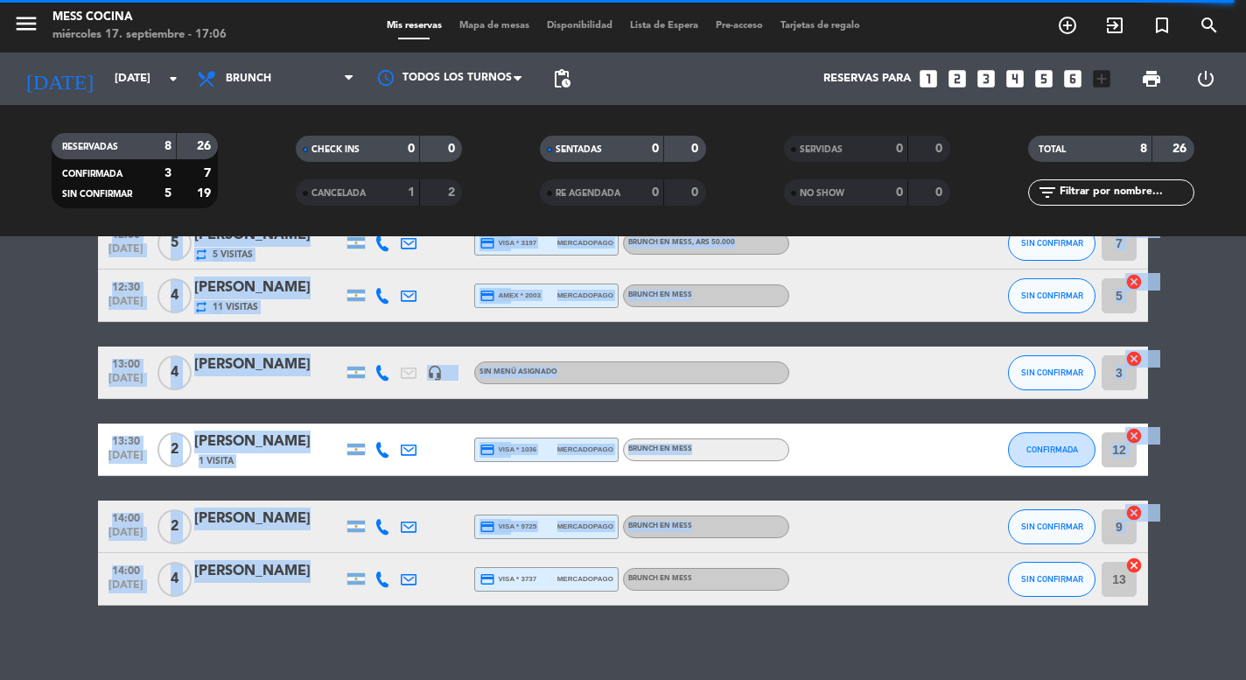
drag, startPoint x: 25, startPoint y: 370, endPoint x: 219, endPoint y: 624, distance: 319.7
click at [219, 625] on div "12:00 [DATE] 3 [PERSON_NAME] credit_card visa * 7625 mercadopago BRUNCH EN MESS…" at bounding box center [623, 458] width 1246 height 444
click at [219, 624] on div "12:00 [DATE] 3 [PERSON_NAME] credit_card visa * 7625 mercadopago BRUNCH EN MESS…" at bounding box center [623, 458] width 1246 height 444
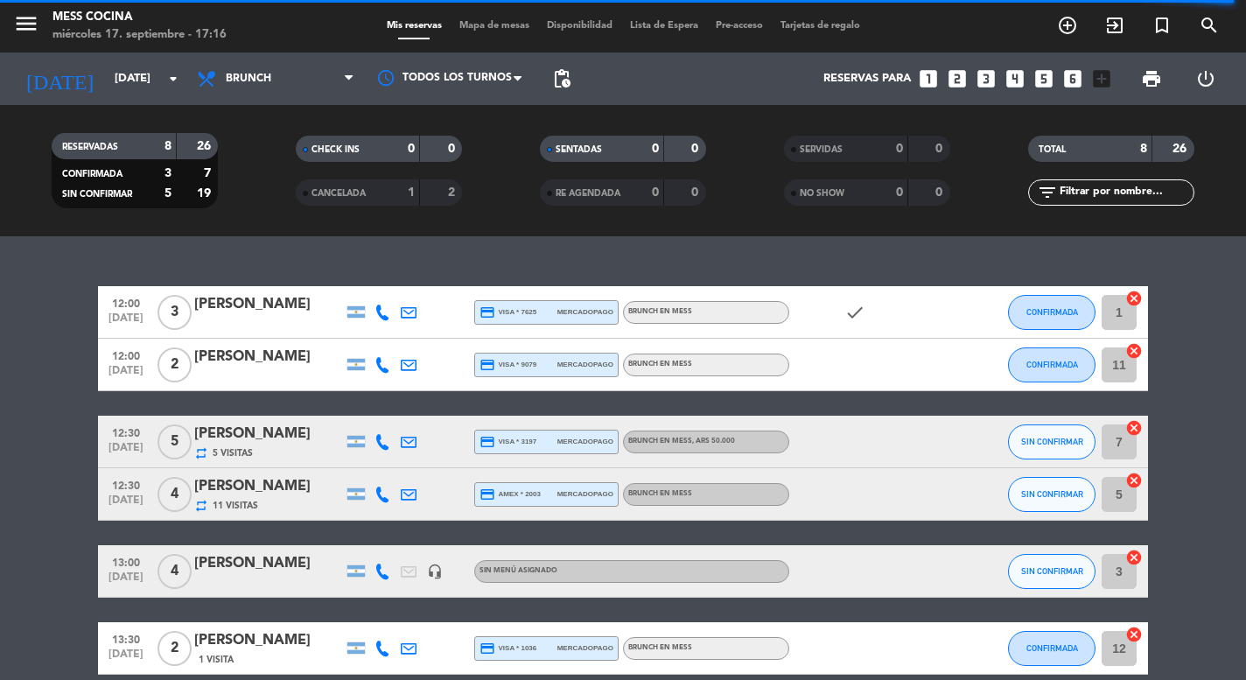
scroll to position [0, 0]
drag, startPoint x: 460, startPoint y: 258, endPoint x: 580, endPoint y: 254, distance: 120.9
click at [580, 254] on div "12:00 [DATE] 3 [PERSON_NAME] credit_card visa * 7625 mercadopago BRUNCH EN MESS…" at bounding box center [623, 458] width 1246 height 444
drag, startPoint x: 580, startPoint y: 254, endPoint x: 624, endPoint y: 264, distance: 45.0
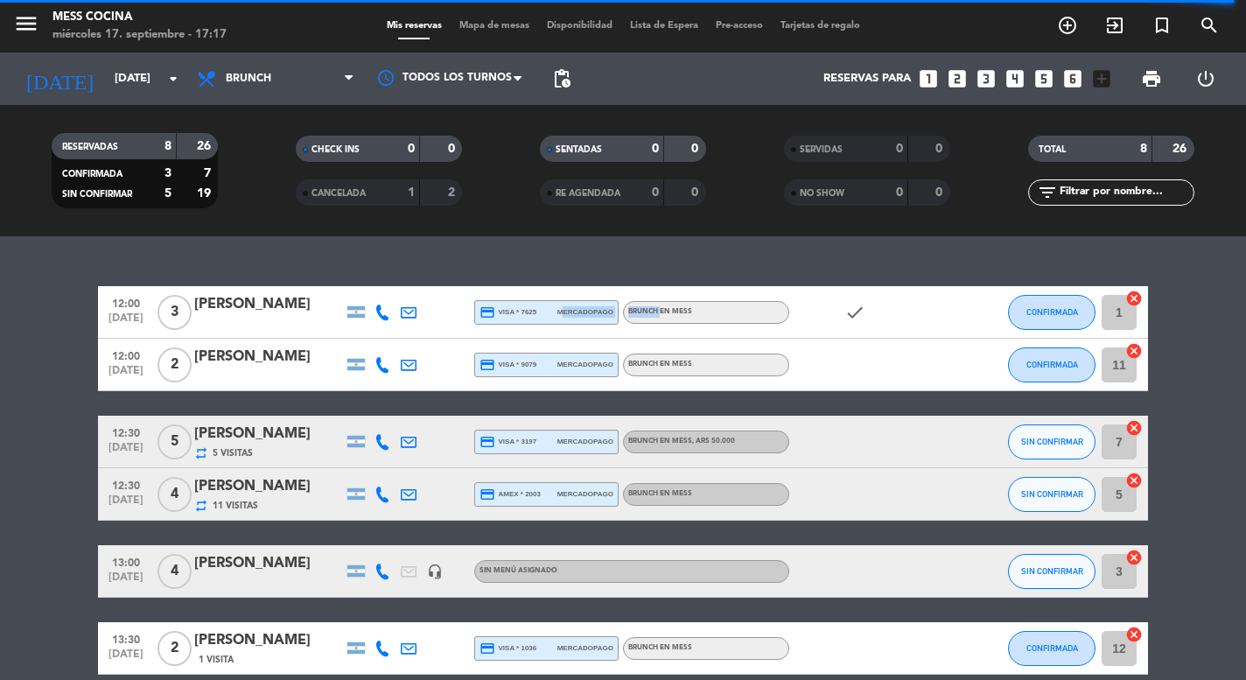
click at [624, 264] on div "12:00 [DATE] 3 [PERSON_NAME] credit_card visa * 7625 mercadopago BRUNCH EN MESS…" at bounding box center [623, 458] width 1246 height 444
click at [625, 270] on div "12:00 [DATE] 3 [PERSON_NAME] credit_card visa * 7625 mercadopago BRUNCH EN MESS…" at bounding box center [623, 458] width 1246 height 444
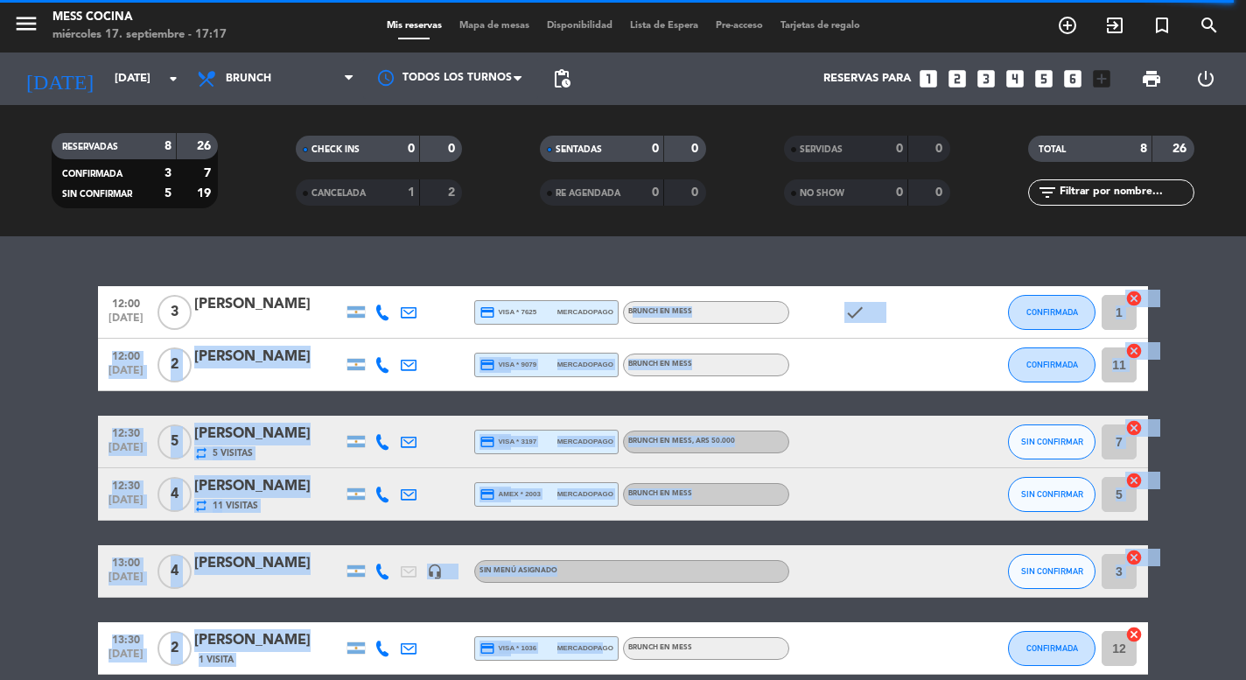
drag, startPoint x: 647, startPoint y: 246, endPoint x: 599, endPoint y: 630, distance: 387.2
click at [599, 630] on div "12:00 [DATE] 3 [PERSON_NAME] credit_card visa * 7625 mercadopago BRUNCH EN MESS…" at bounding box center [623, 458] width 1246 height 444
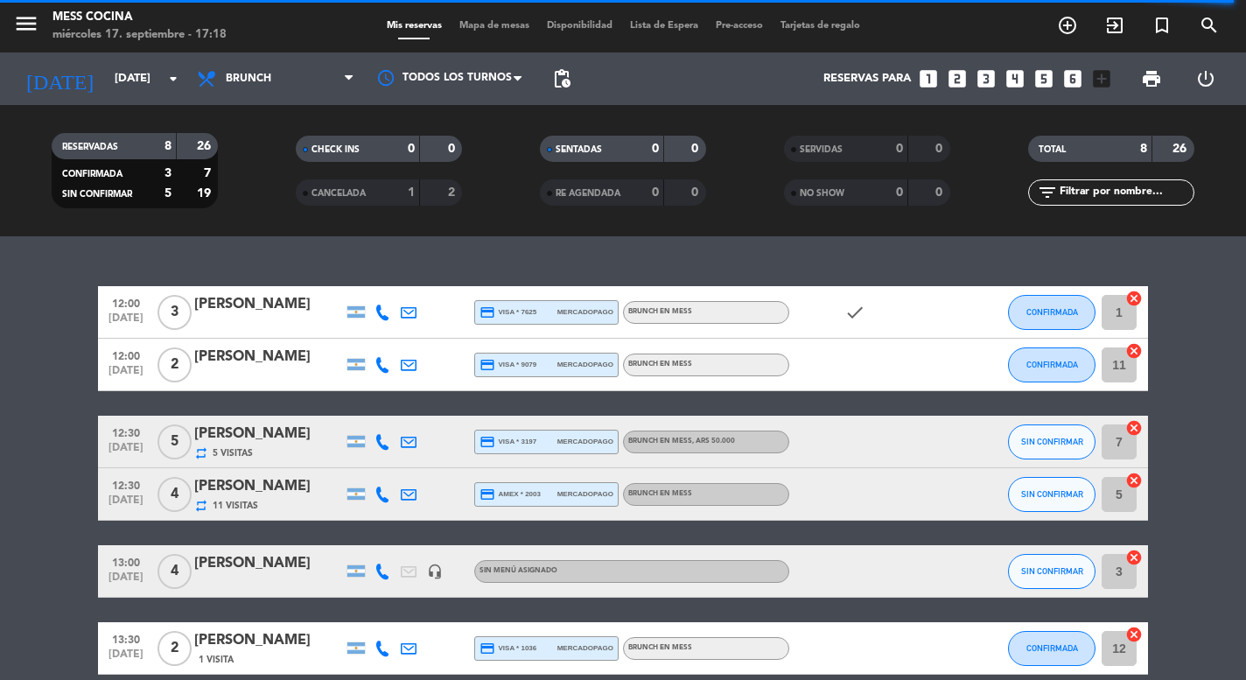
click at [773, 223] on div "RESERVADAS 8 26 CONFIRMADA 3 7 SIN CONFIRMAR 5 19 CHECK INS 0 0 CANCELADA 1 2 S…" at bounding box center [623, 170] width 1246 height 131
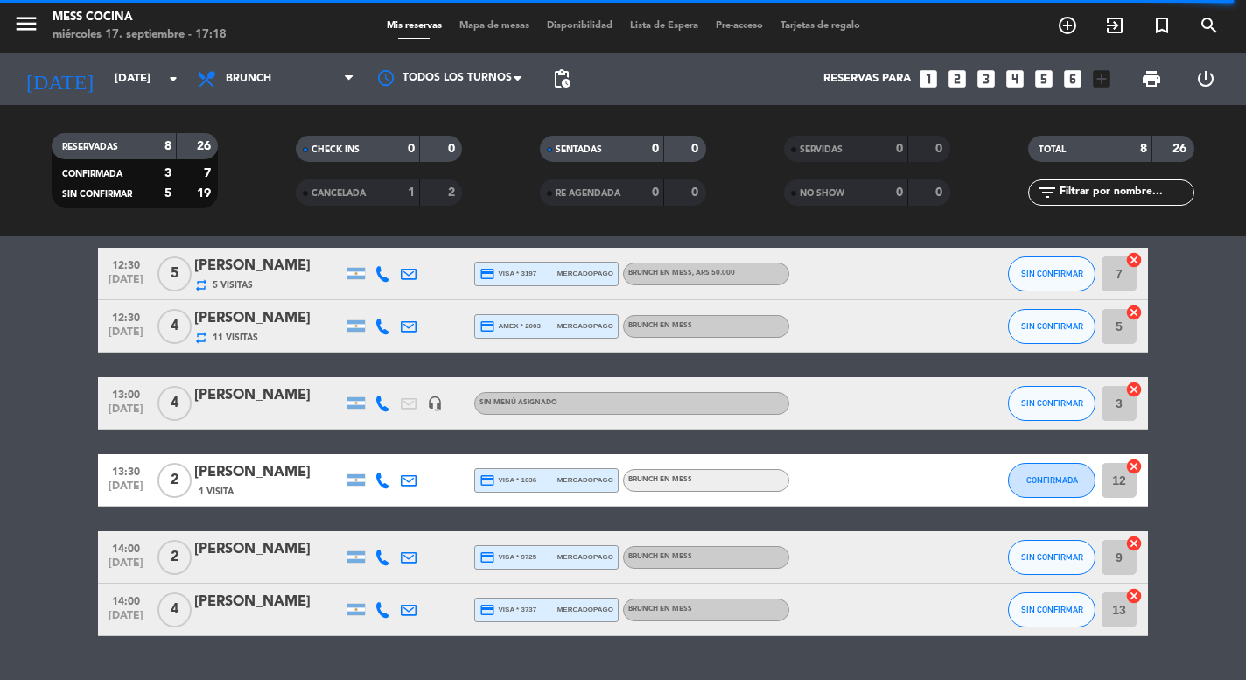
scroll to position [199, 0]
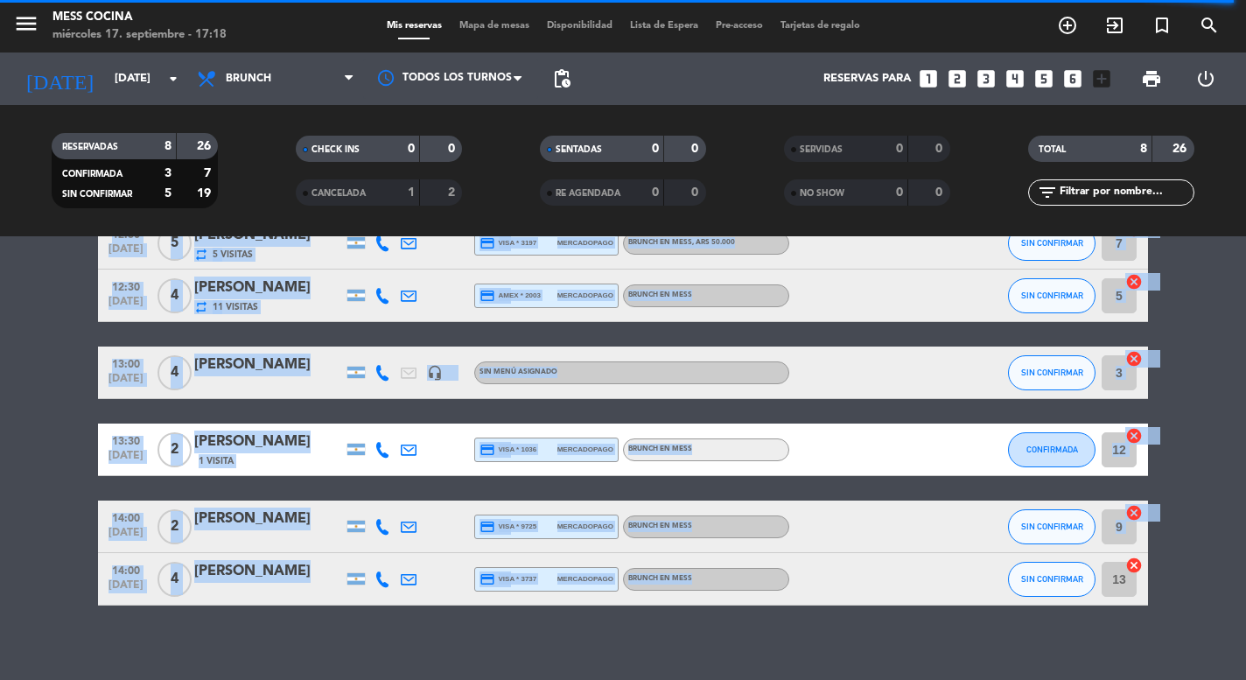
drag, startPoint x: 744, startPoint y: 241, endPoint x: 1149, endPoint y: 576, distance: 525.9
click at [1149, 577] on div "12:00 [DATE] 3 [PERSON_NAME] credit_card visa * 7625 mercadopago BRUNCH EN MESS…" at bounding box center [623, 458] width 1246 height 444
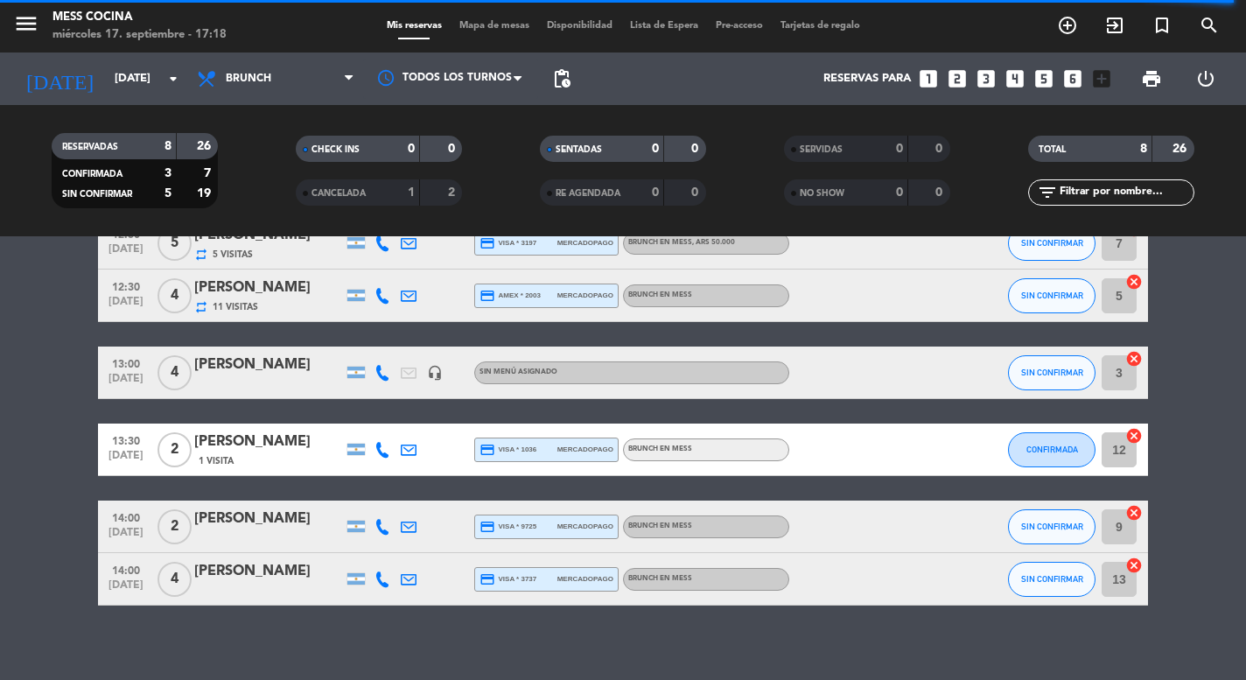
click at [1149, 576] on bookings-row "12:00 [DATE] 3 [PERSON_NAME] credit_card visa * 7625 mercadopago BRUNCH EN MESS…" at bounding box center [623, 347] width 1246 height 518
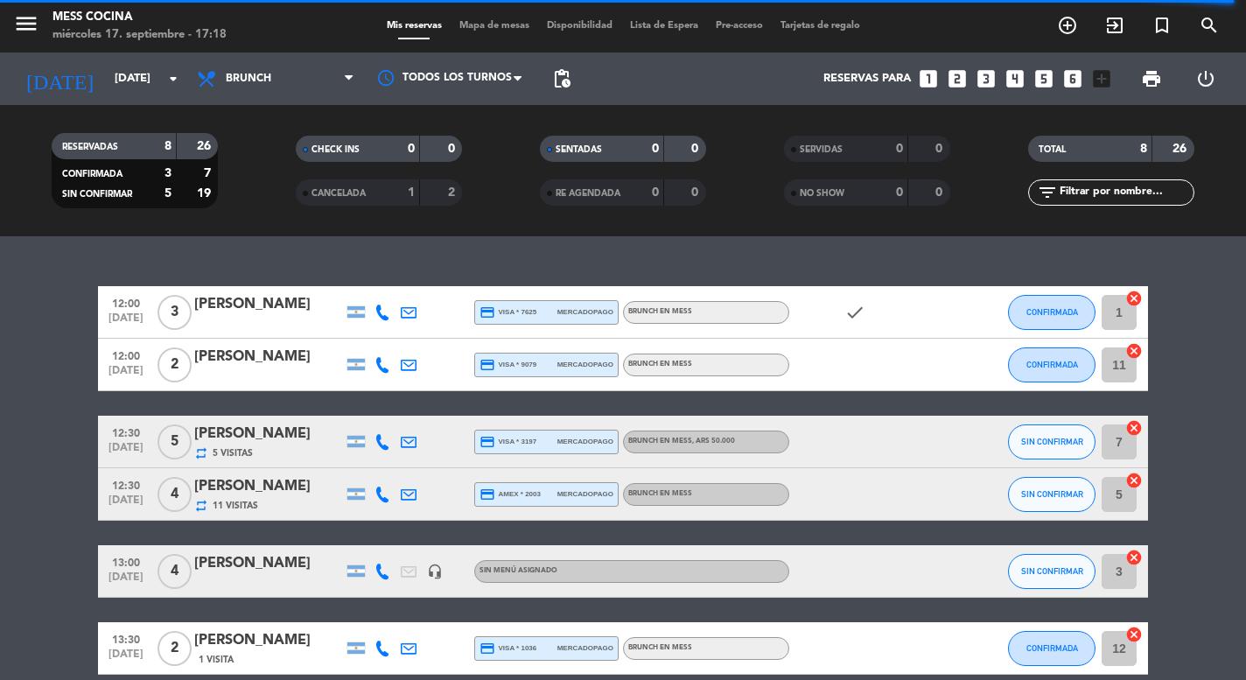
scroll to position [0, 0]
click at [494, 24] on span "Mapa de mesas" at bounding box center [495, 26] width 88 height 10
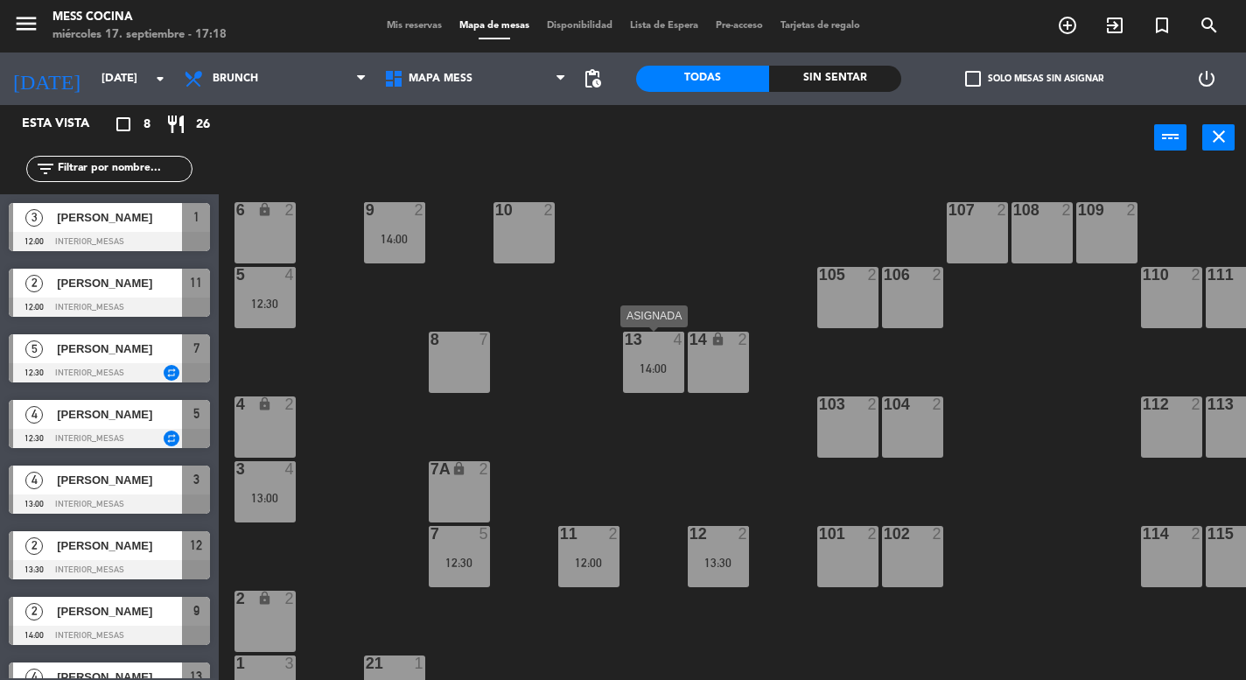
click at [660, 354] on div "13 4 14:00" at bounding box center [653, 362] width 61 height 61
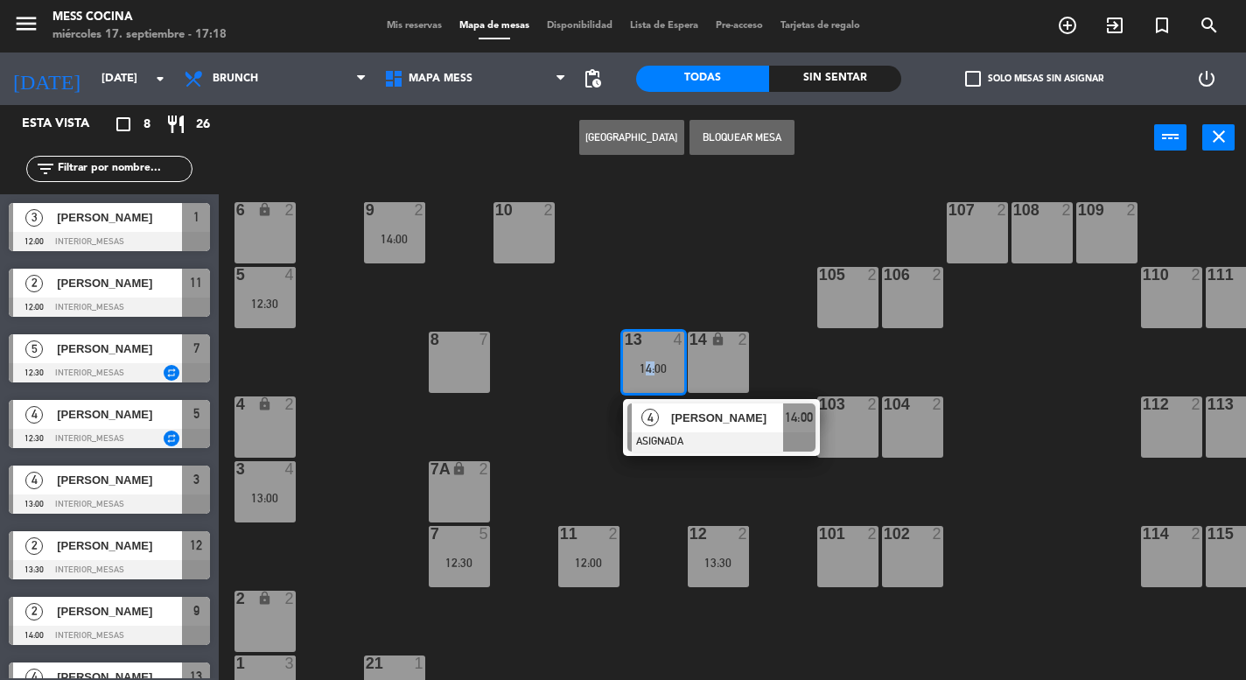
click at [660, 354] on div "13 4 14:00" at bounding box center [653, 362] width 61 height 61
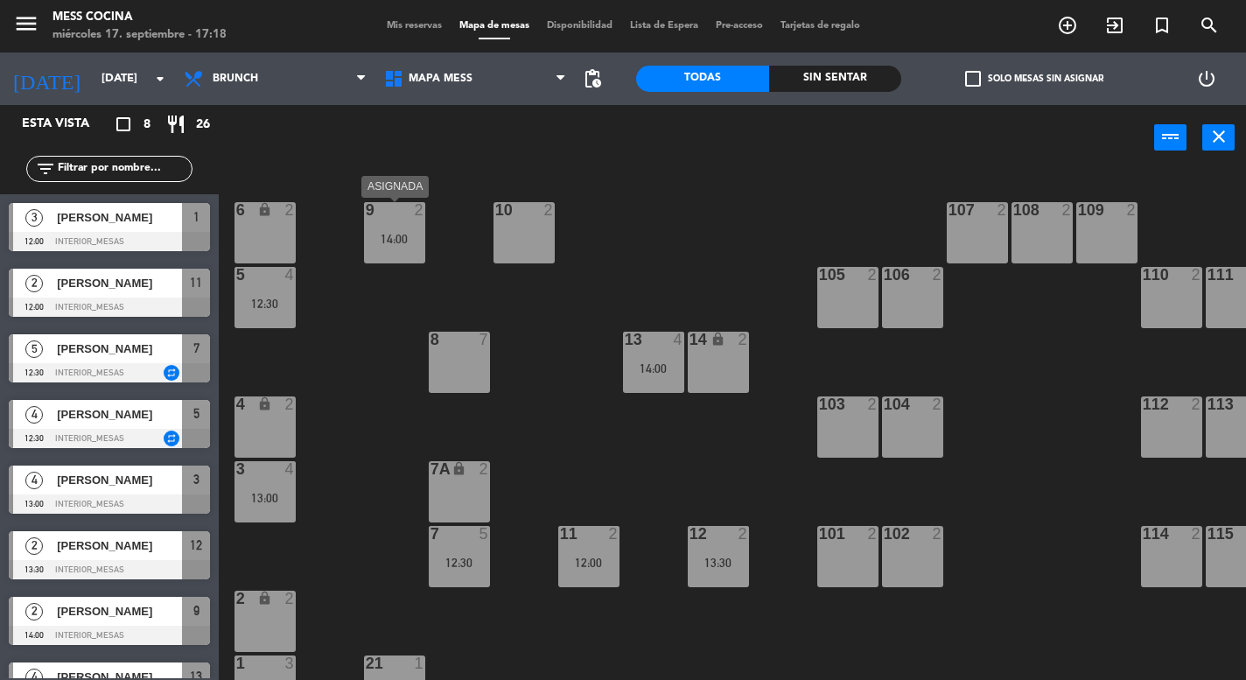
click at [411, 243] on div "14:00" at bounding box center [394, 239] width 61 height 12
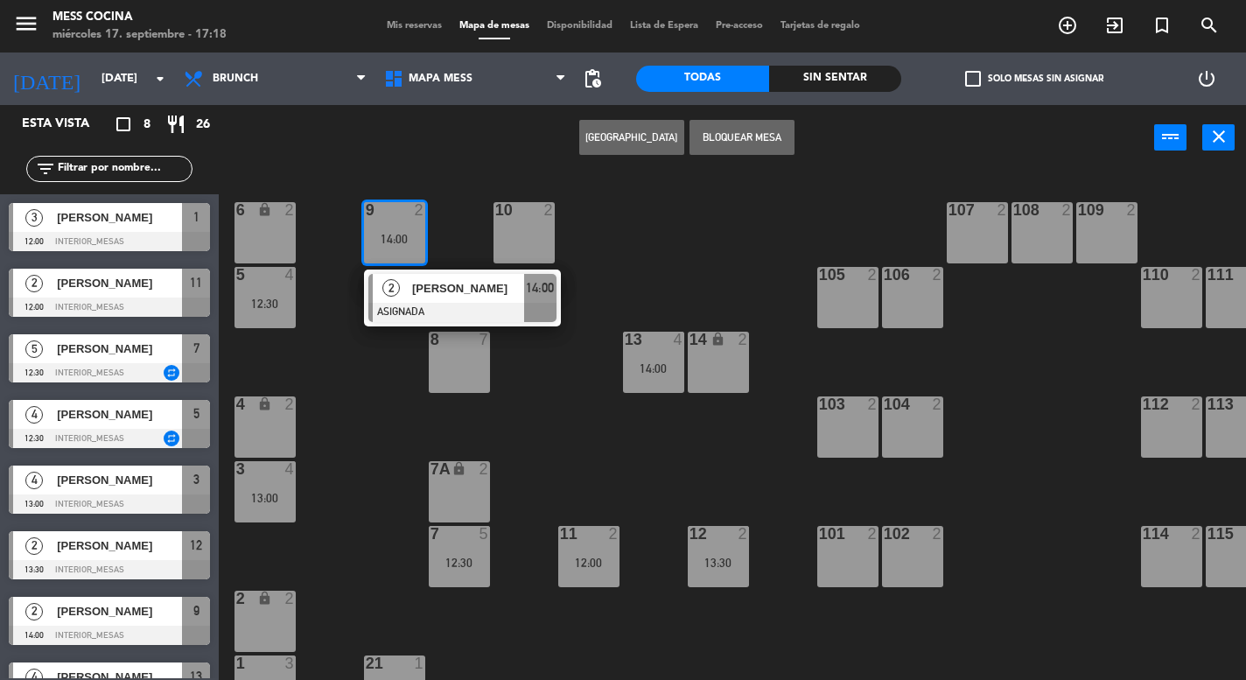
click at [411, 243] on div "14:00" at bounding box center [394, 239] width 61 height 12
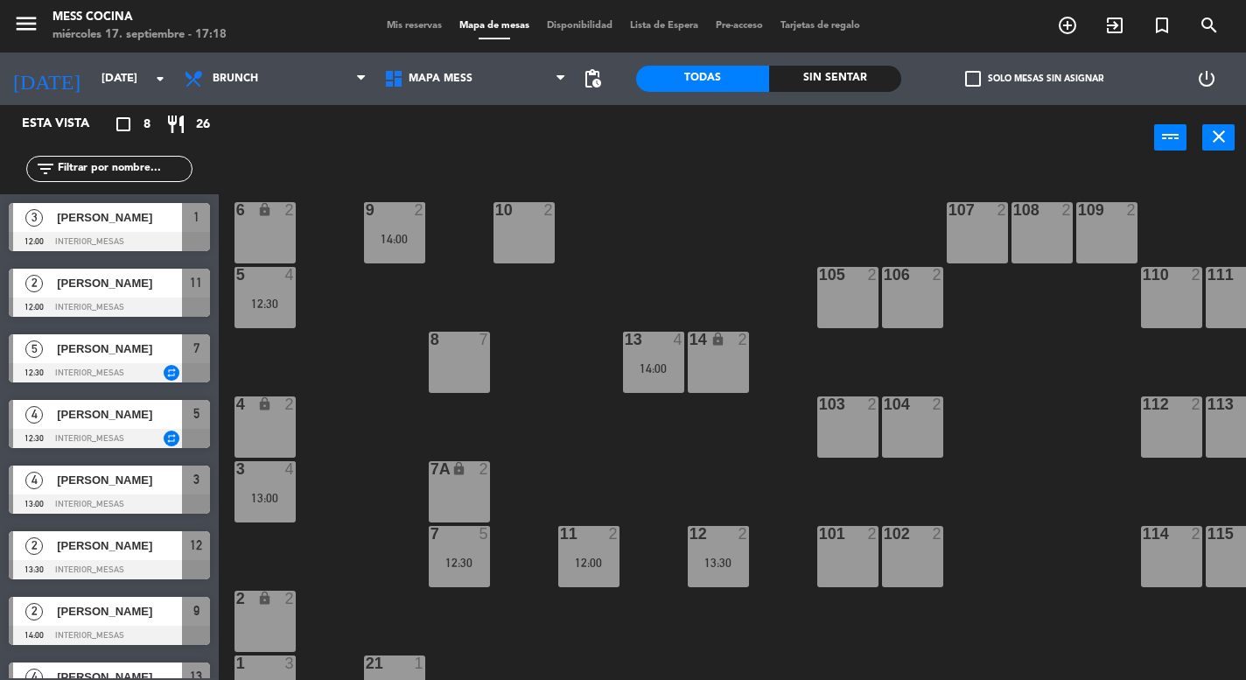
click at [498, 575] on div "6 lock 2 9 2 14:00 10 2 107 2 108 2 109 2 5 4 12:30 105 2 106 2 110 2 111 2 13 …" at bounding box center [738, 425] width 1015 height 509
click at [477, 575] on div "7 5 12:30" at bounding box center [459, 556] width 61 height 61
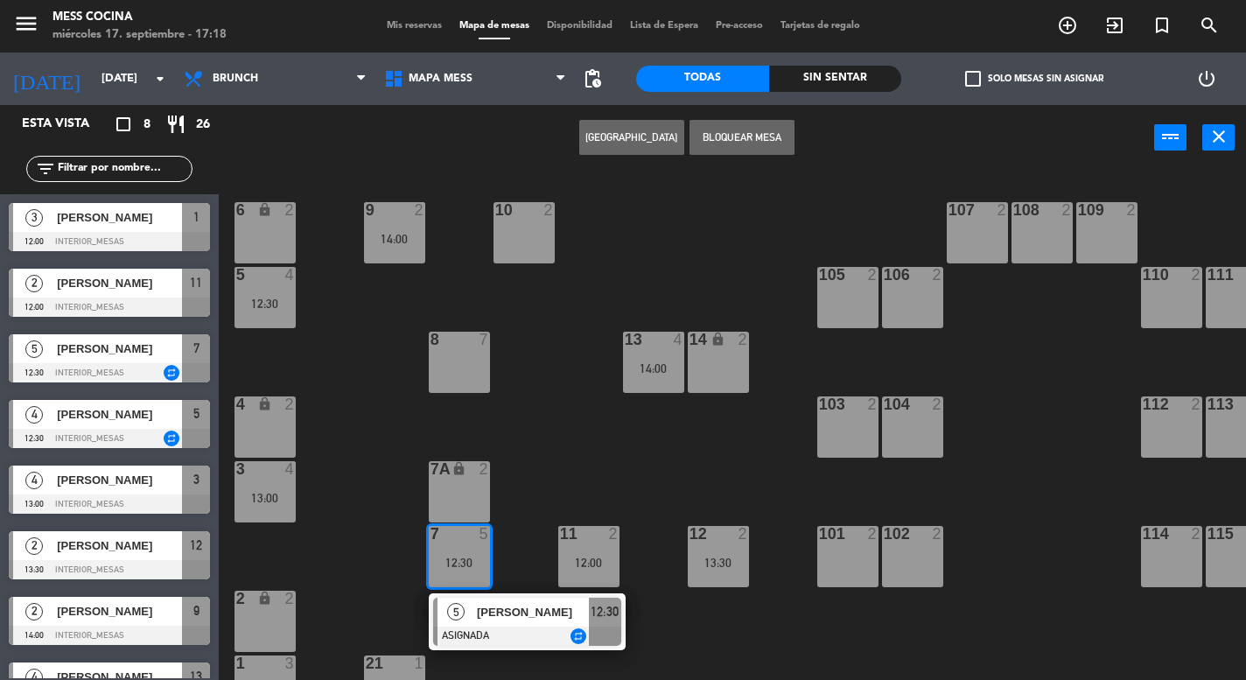
click at [477, 575] on div "7 5 12:30" at bounding box center [459, 556] width 61 height 61
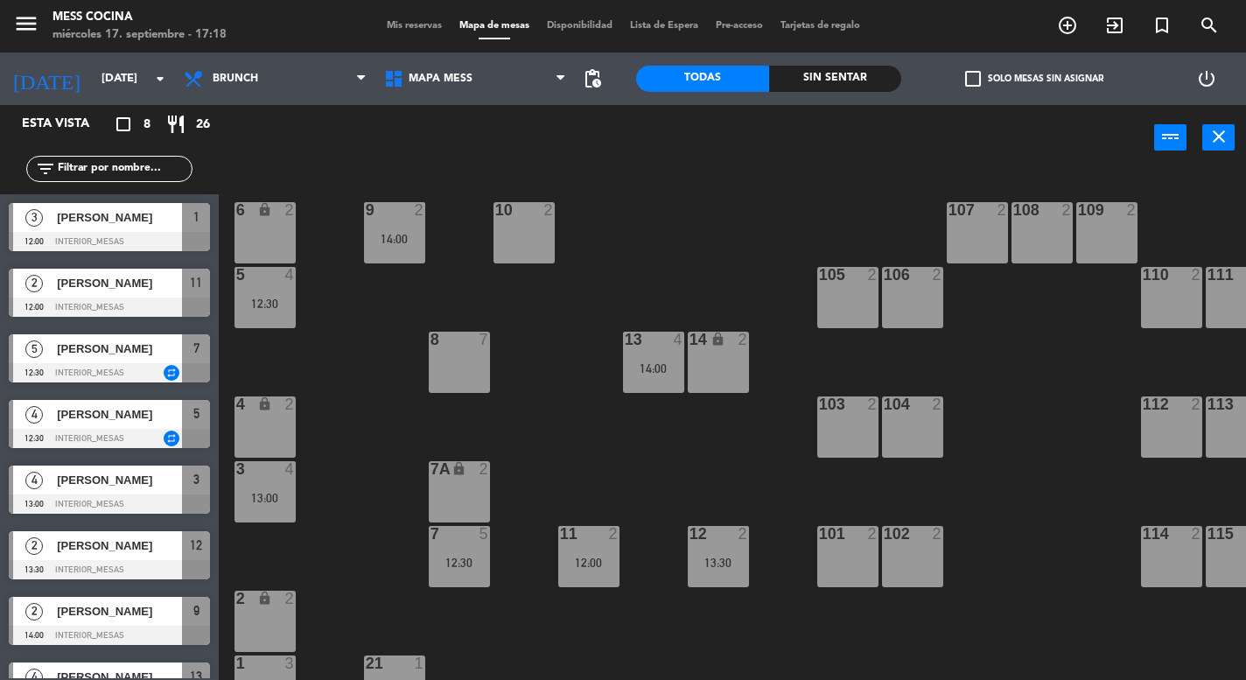
click at [604, 561] on div "12:00" at bounding box center [588, 563] width 61 height 12
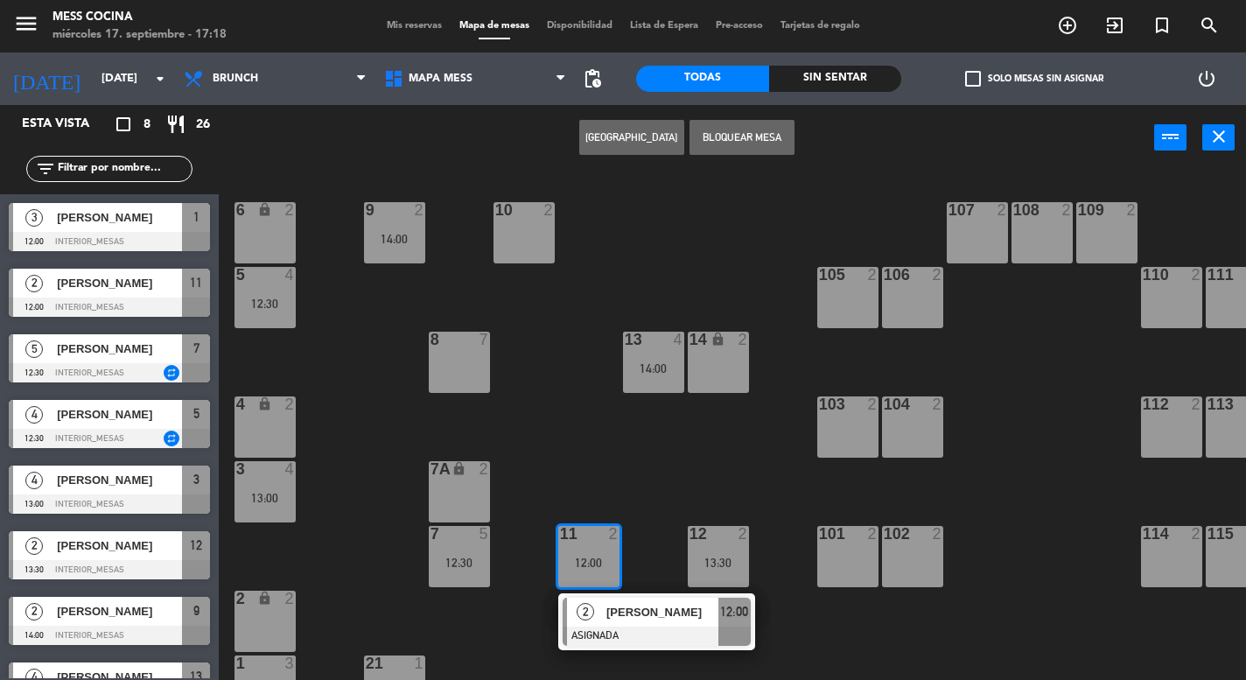
click at [609, 564] on div "12:00" at bounding box center [588, 563] width 61 height 12
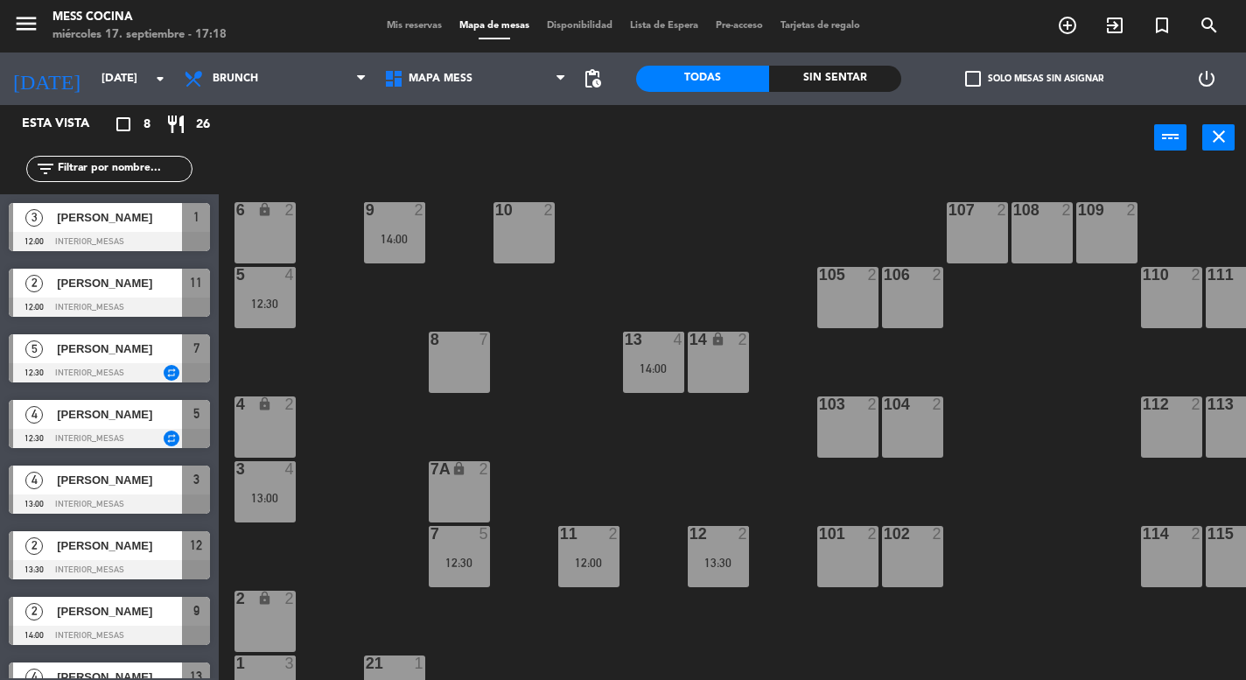
click at [737, 577] on div "12 2 13:30" at bounding box center [718, 556] width 61 height 61
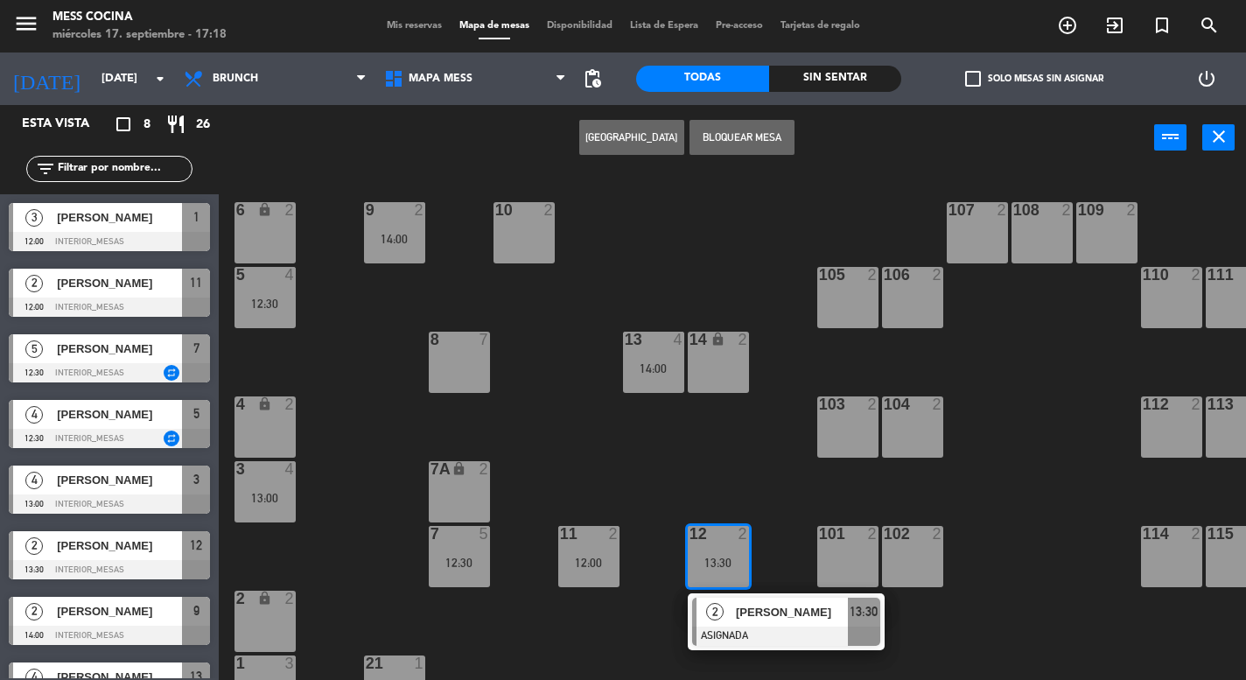
click at [737, 577] on div "12 2 13:30" at bounding box center [718, 556] width 61 height 61
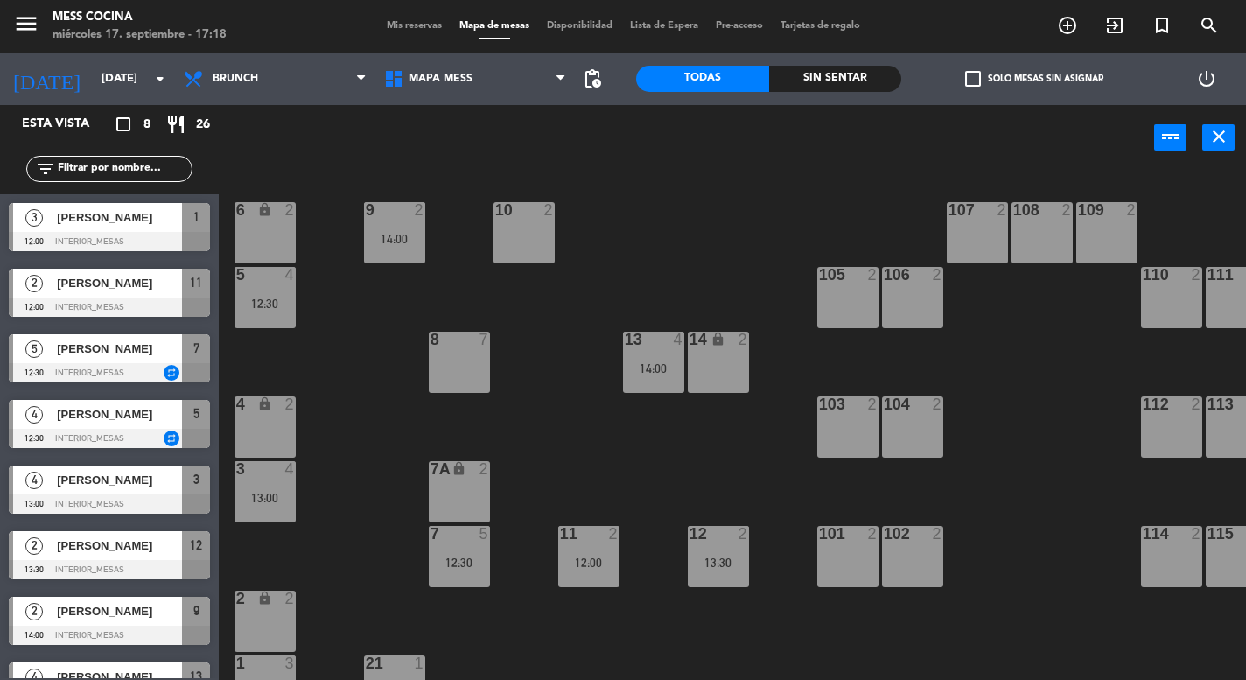
click at [607, 568] on div "12:00" at bounding box center [588, 563] width 61 height 12
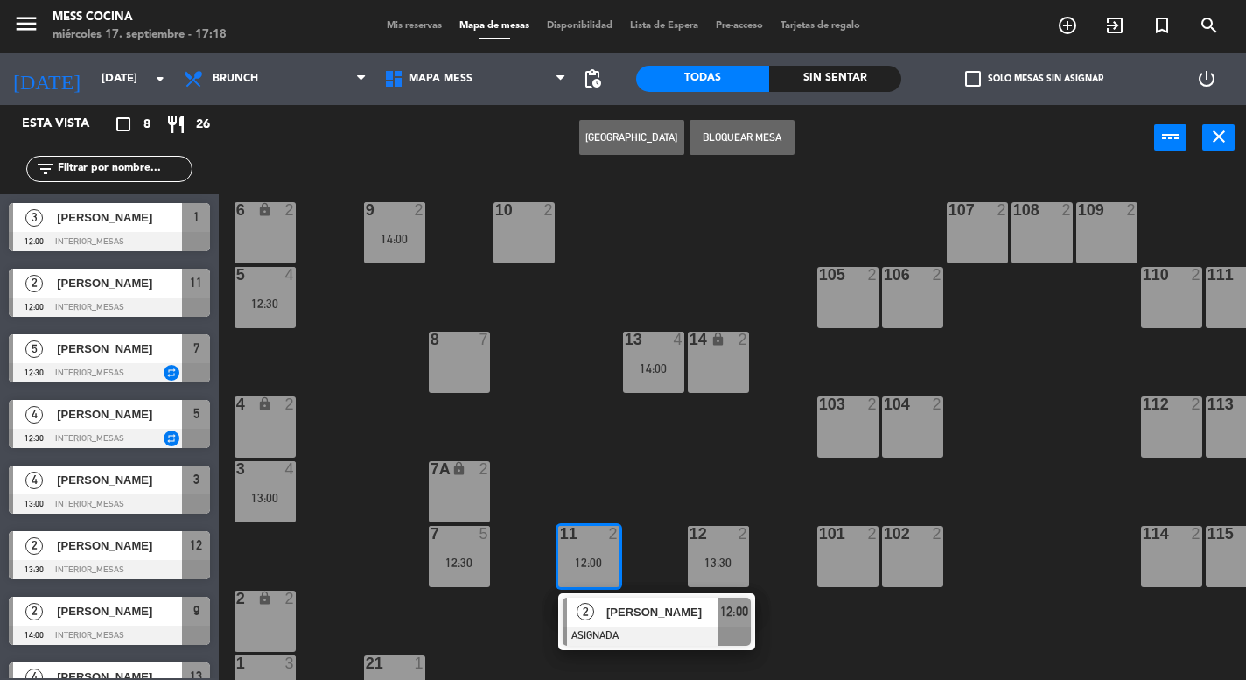
click at [607, 568] on div "12:00" at bounding box center [588, 563] width 61 height 12
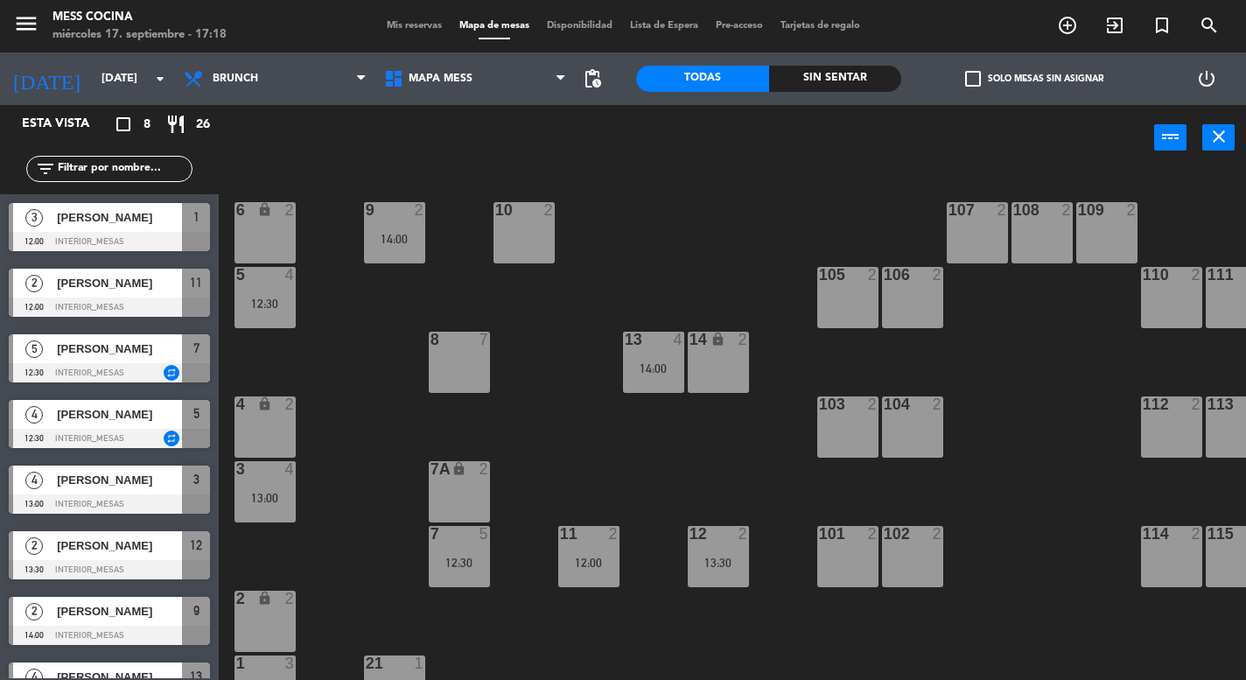
click at [425, 31] on span "Mis reservas" at bounding box center [414, 26] width 73 height 10
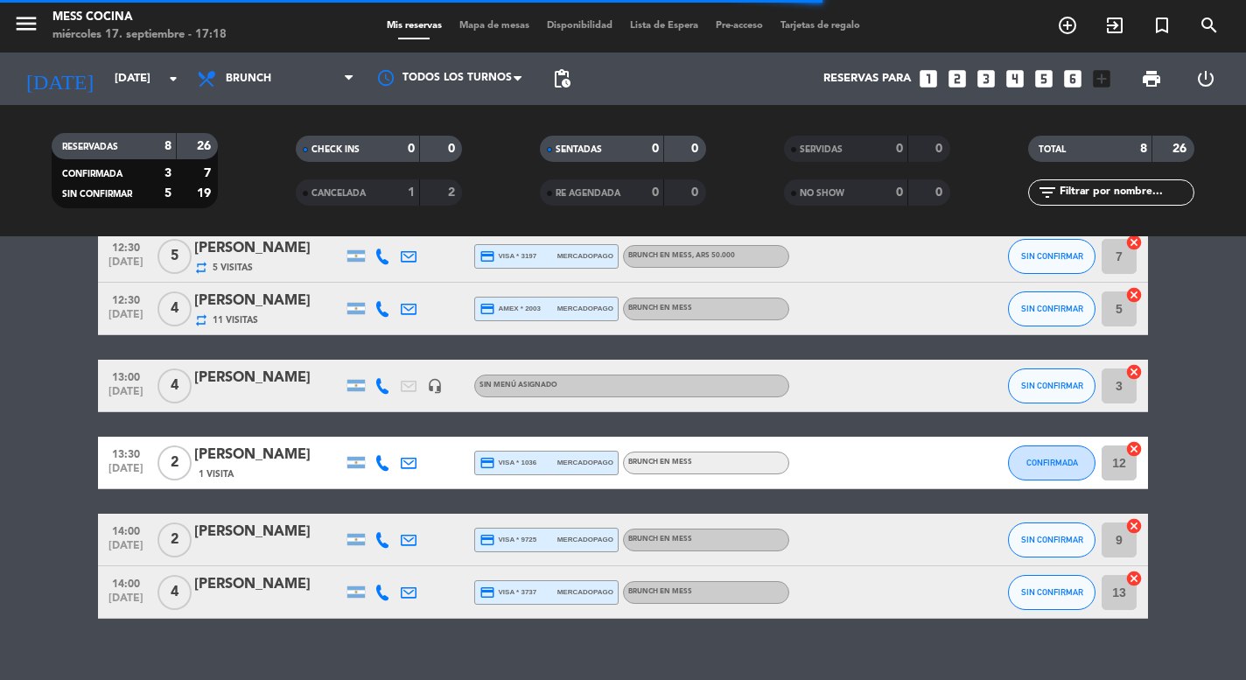
scroll to position [194, 0]
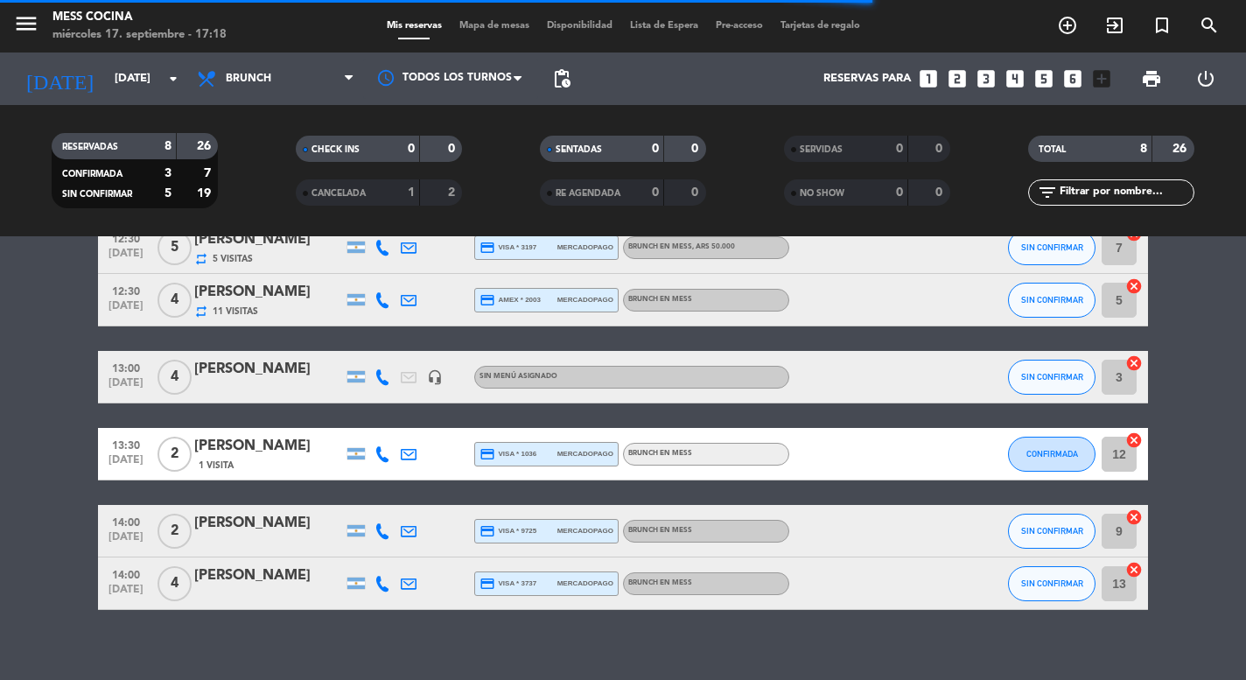
click at [317, 281] on div "[PERSON_NAME]" at bounding box center [268, 292] width 149 height 23
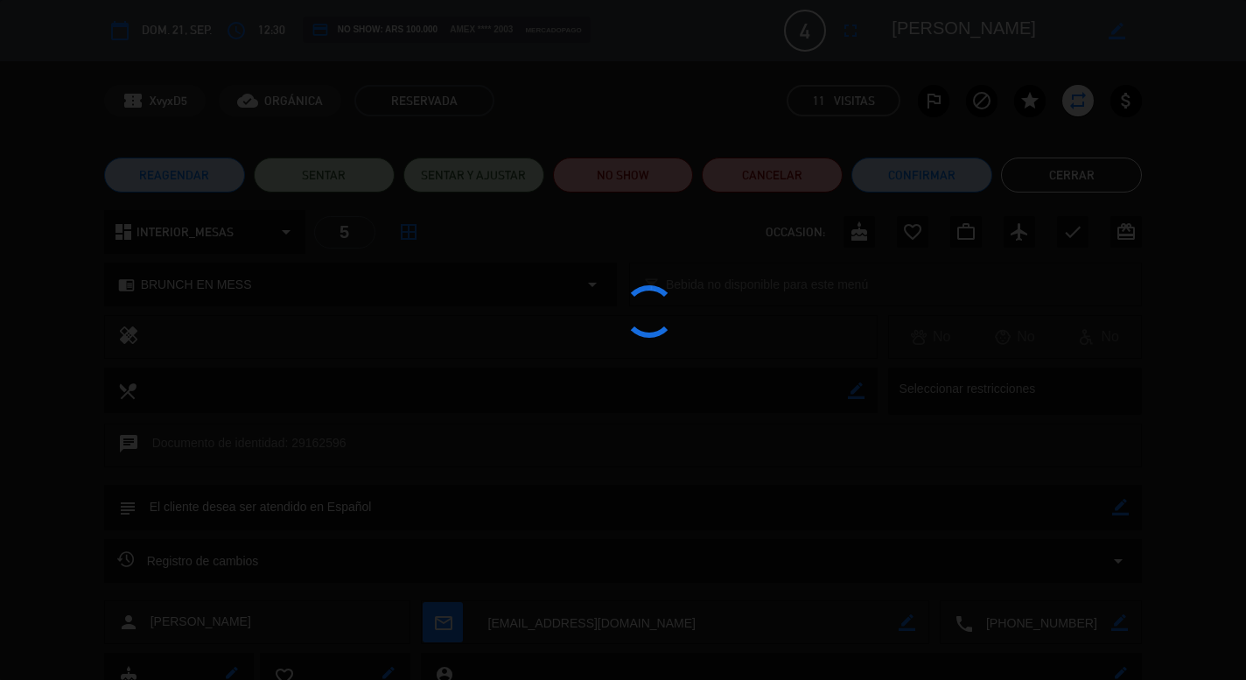
click at [337, 550] on div at bounding box center [623, 340] width 1246 height 680
click at [1016, 130] on div at bounding box center [623, 340] width 1246 height 680
